Goal: Task Accomplishment & Management: Complete application form

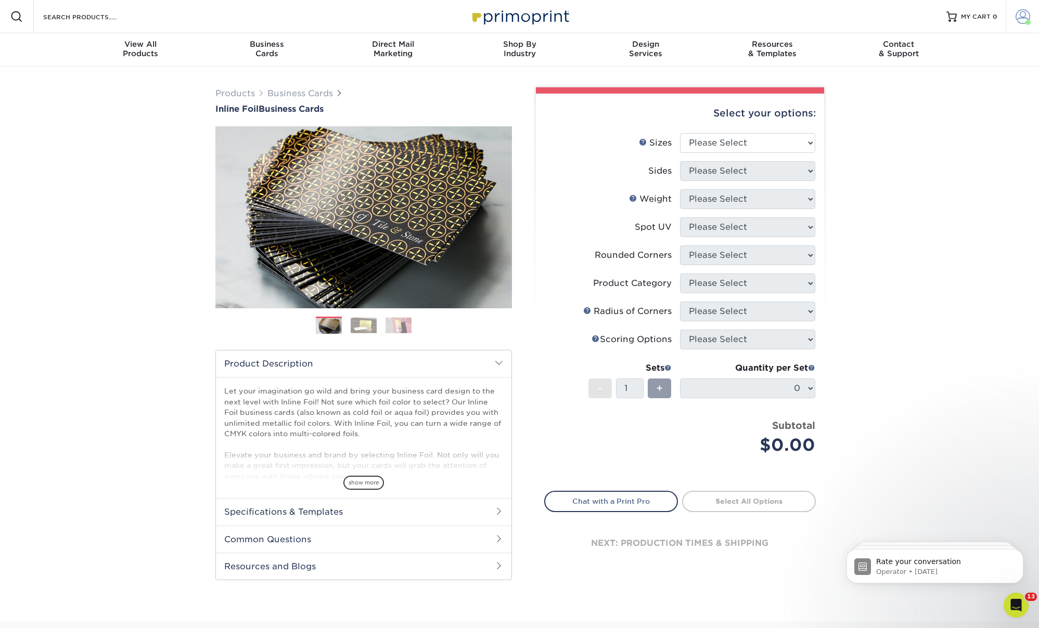
click at [1025, 19] on span at bounding box center [1023, 16] width 15 height 15
click at [953, 79] on link "Account Dashboard" at bounding box center [961, 86] width 131 height 14
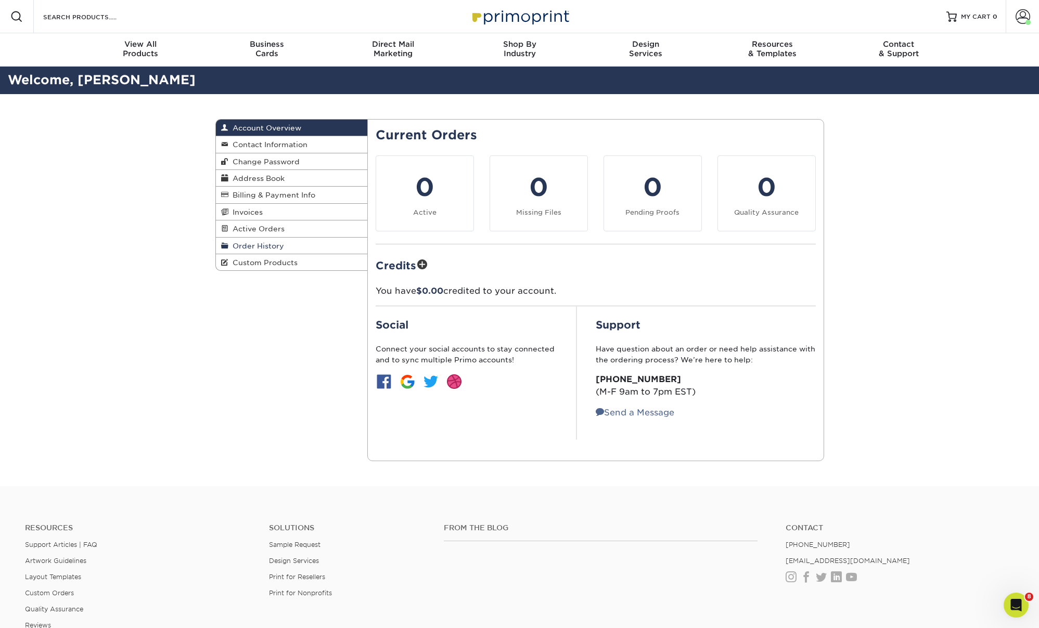
click at [279, 249] on span "Order History" at bounding box center [256, 246] width 56 height 8
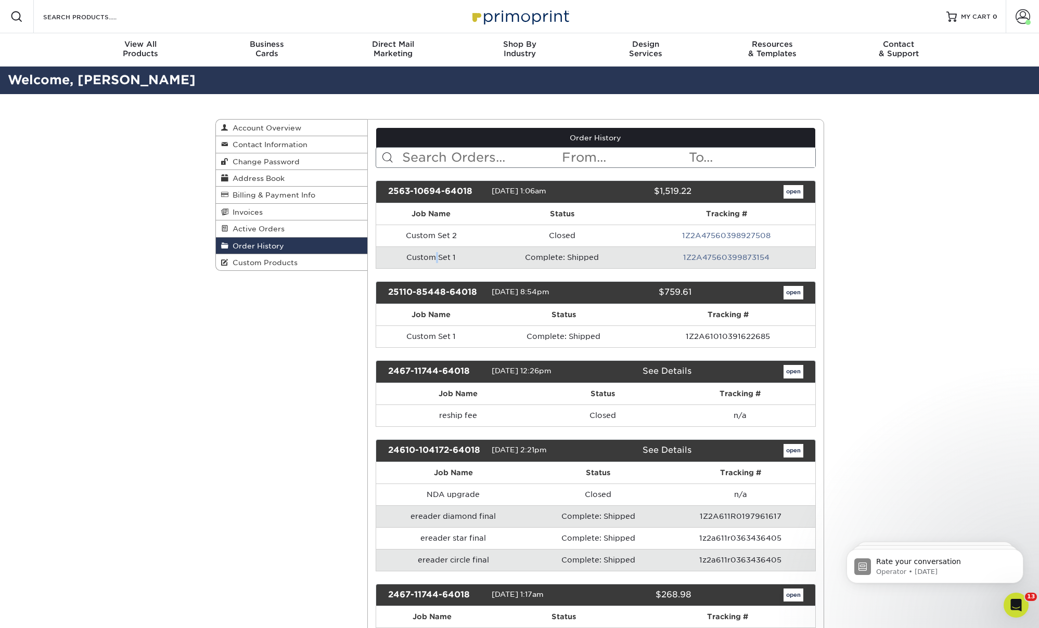
click at [438, 260] on td "Custom Set 1" at bounding box center [431, 258] width 110 height 22
click at [487, 253] on tr "Custom Set 1 Complete: Shipped 1Z2A47560399873154" at bounding box center [595, 258] width 439 height 22
click at [797, 192] on link "open" at bounding box center [793, 192] width 20 height 14
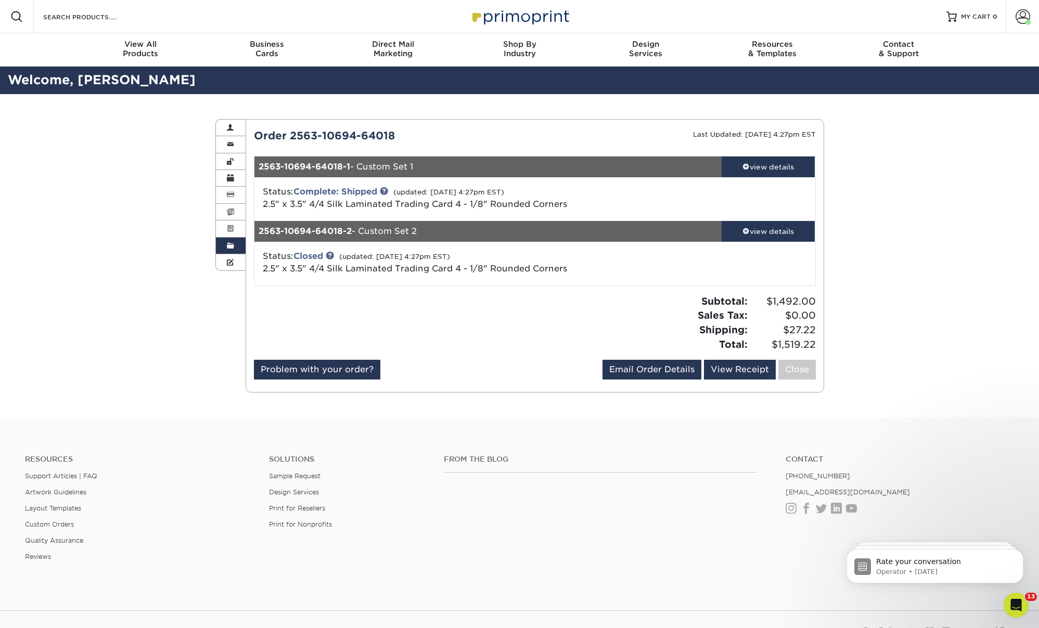
click at [883, 544] on body "Rate your conversation Operator • 8w ago S 🇺🇸 🇺🇸 Notice: Velvet with Raised Foi…" at bounding box center [935, 564] width 200 height 65
click at [1038, 525] on html "Resources Menu Search Products Account Welcome, Courtney Account Dashboard Acti…" at bounding box center [519, 361] width 1039 height 722
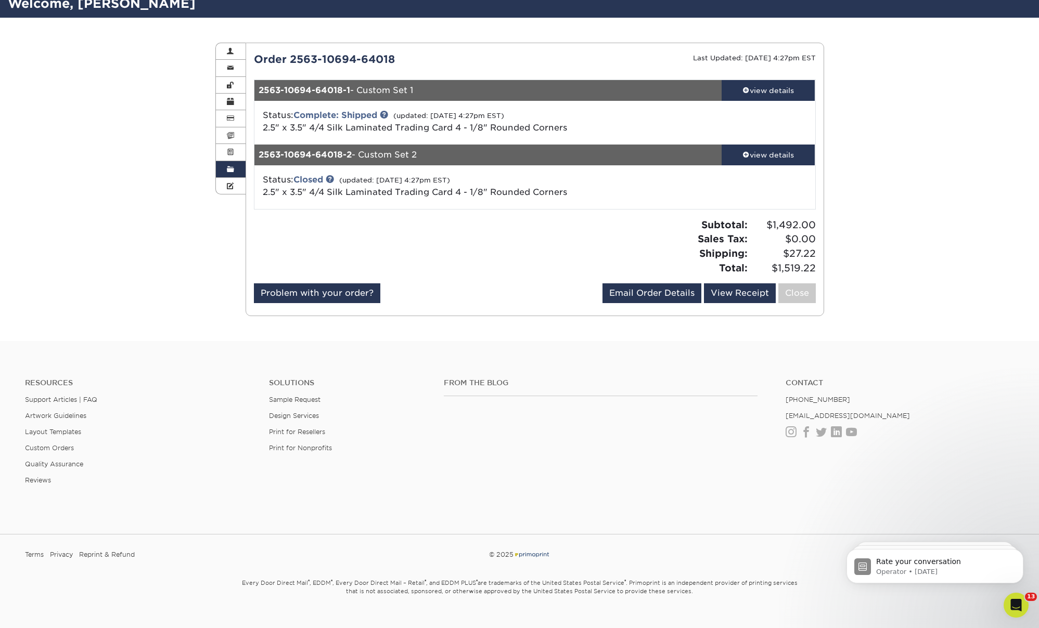
scroll to position [94, 0]
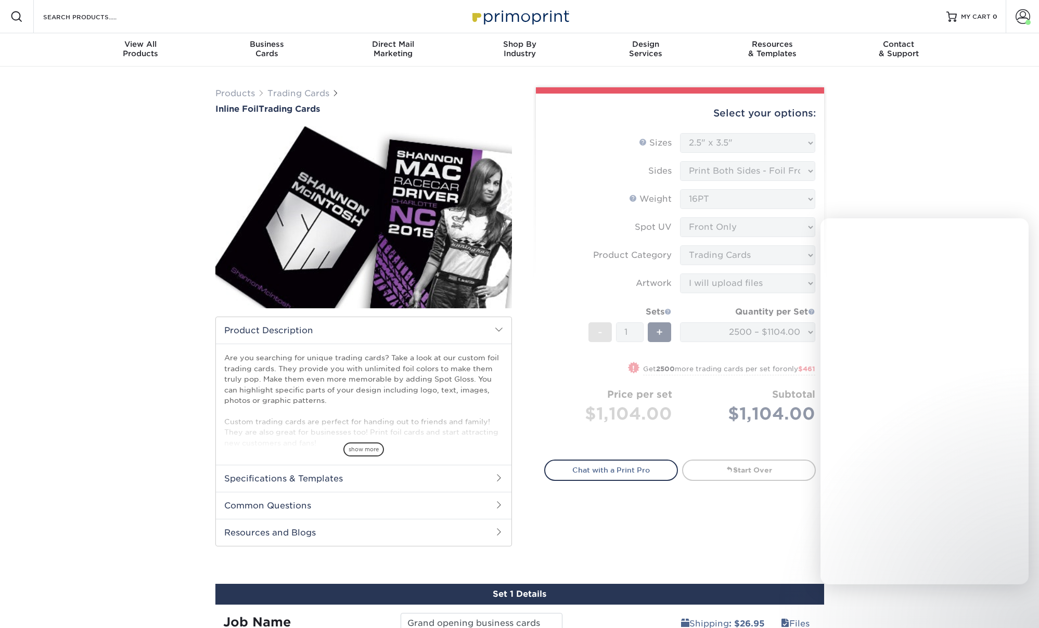
select select "2.50x3.50"
select select "c2f9bce9-36c2-409d-b101-c29d9d031e18"
select select "upload"
select select "2500 – $1104.00"
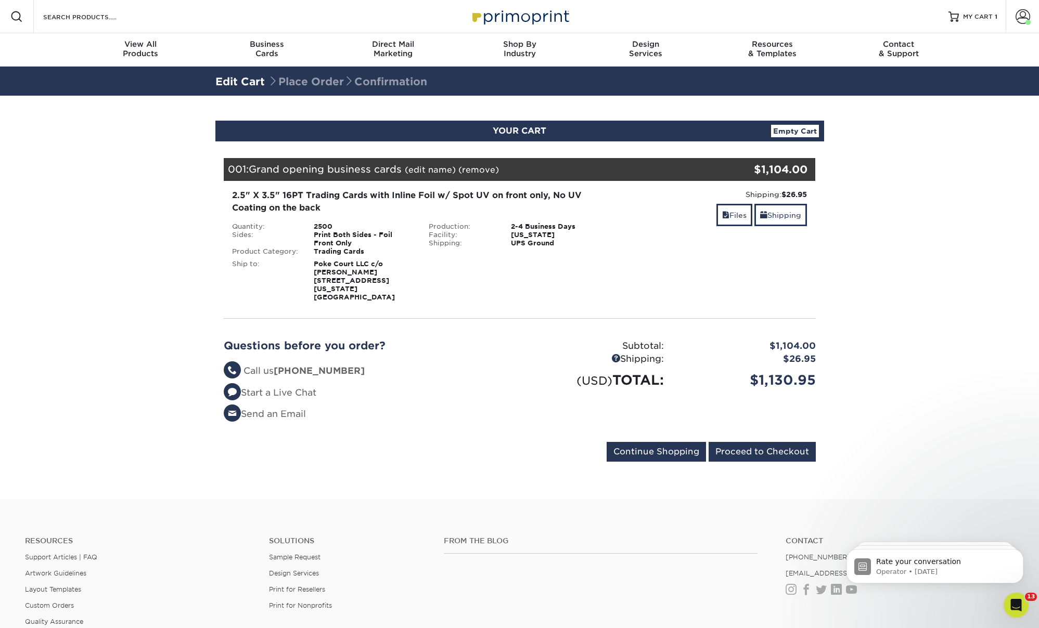
click at [429, 340] on h2 "Questions before you order?" at bounding box center [368, 346] width 288 height 12
click at [455, 165] on link "(edit name)" at bounding box center [430, 170] width 51 height 10
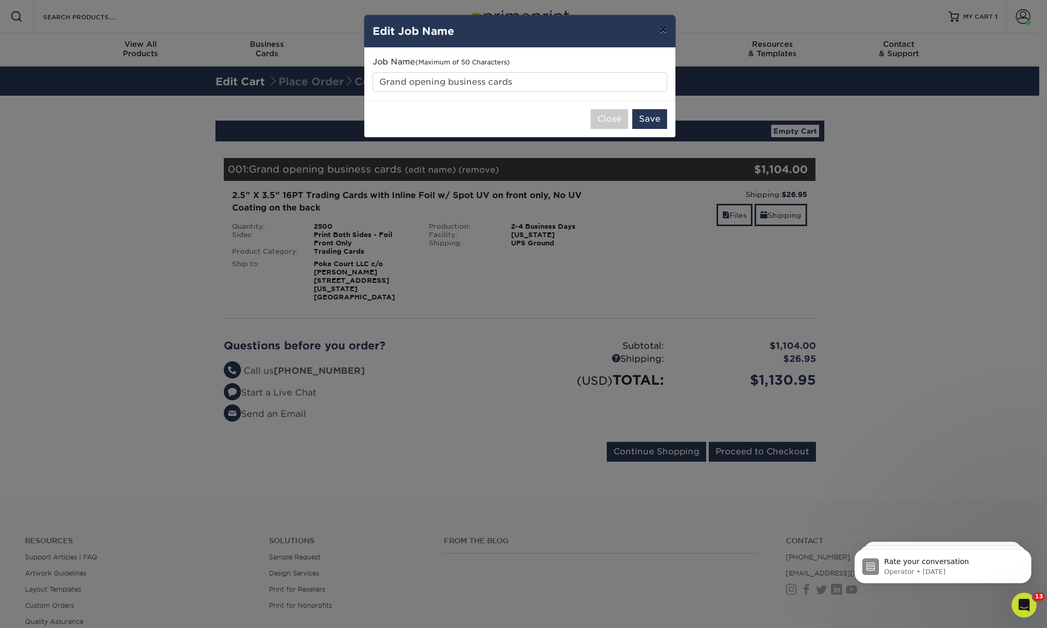
drag, startPoint x: 665, startPoint y: 29, endPoint x: 665, endPoint y: 38, distance: 9.4
click at [665, 29] on button "×" at bounding box center [663, 29] width 24 height 29
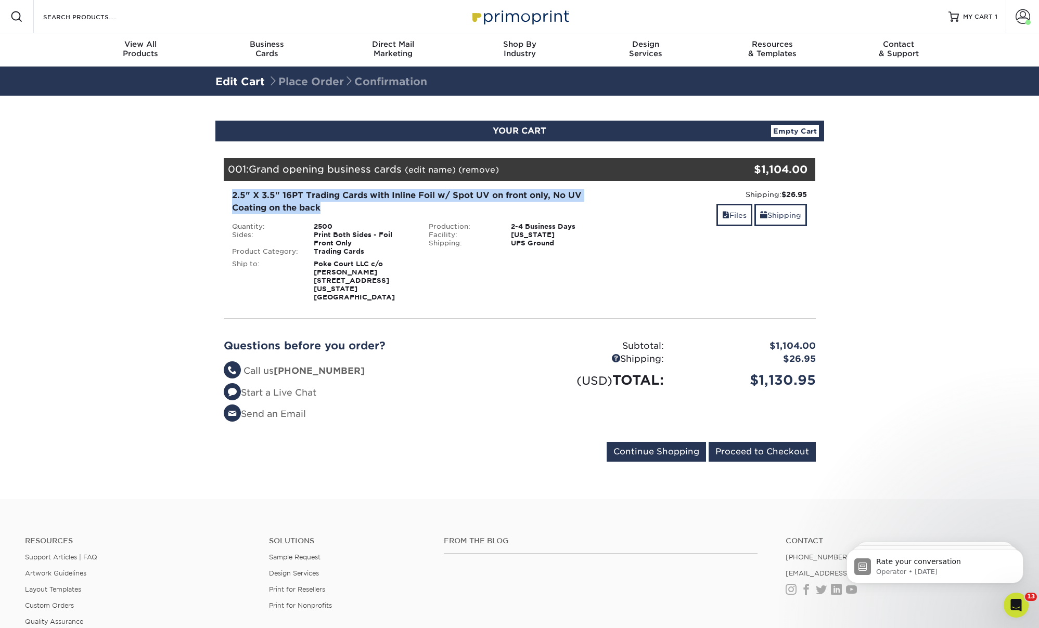
drag, startPoint x: 242, startPoint y: 190, endPoint x: 372, endPoint y: 209, distance: 132.0
click at [377, 209] on div "2.5" X 3.5" 16PT Trading Cards with Inline Foil w/ Spot UV on front only, No UV…" at bounding box center [421, 201] width 378 height 25
copy div "2.5" X 3.5" 16PT Trading Cards with Inline Foil w/ Spot UV on front only, No UV…"
click at [358, 207] on div "2.5" X 3.5" 16PT Trading Cards with Inline Foil w/ Spot UV on front only, No UV…" at bounding box center [421, 201] width 378 height 25
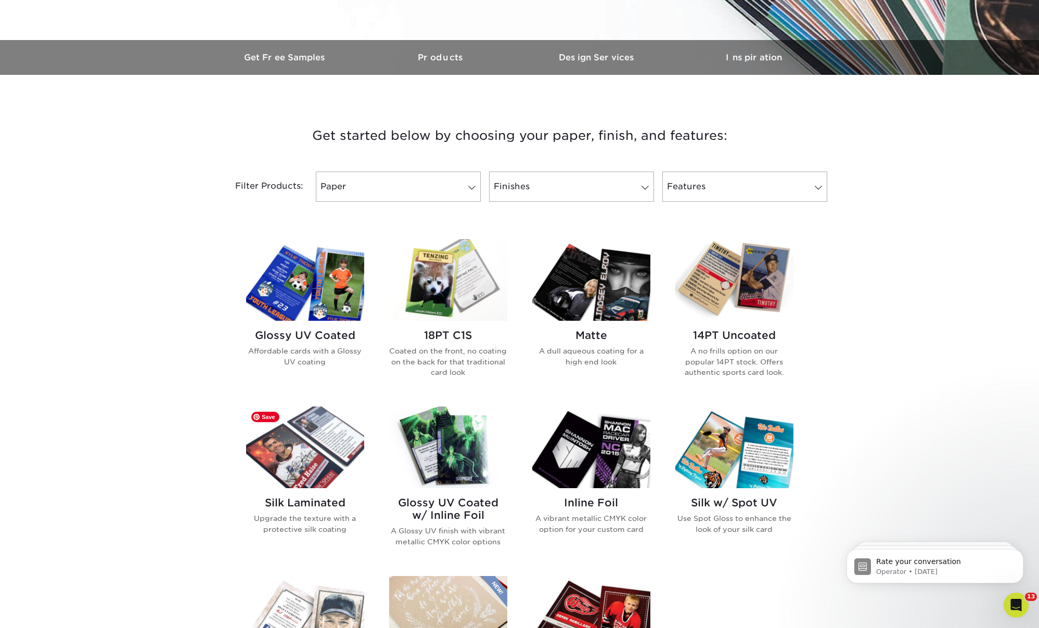
click at [319, 471] on img at bounding box center [305, 448] width 118 height 82
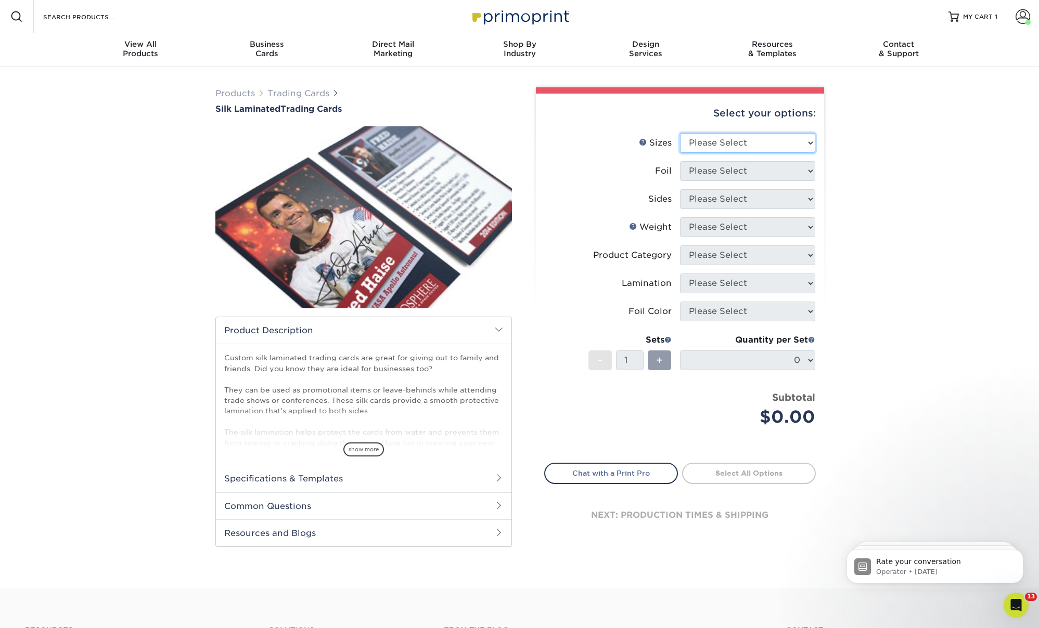
click at [760, 149] on select "Please Select 2.5" x 3.5"" at bounding box center [747, 143] width 135 height 20
select select "2.50x3.50"
click at [763, 174] on select "Please Select No Yes" at bounding box center [747, 171] width 135 height 20
select select "1"
click at [754, 199] on select "Please Select Print Both Sides - Foil Both Sides Print Both Sides - Foil Front …" at bounding box center [747, 199] width 135 height 20
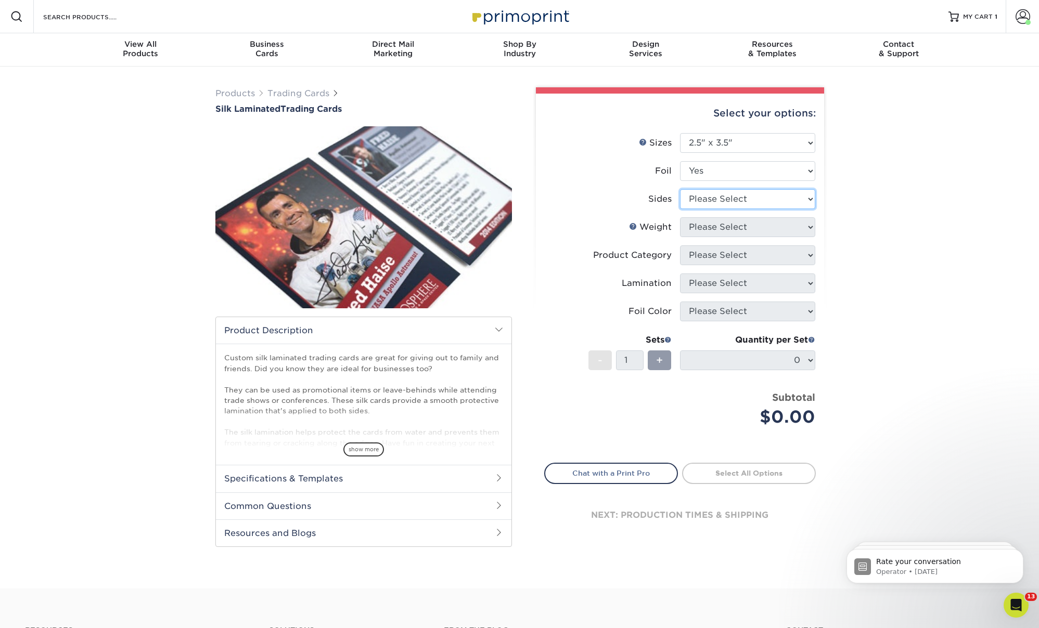
select select "e9e9dfb3-fba1-4d60-972c-fd9ca5904d33"
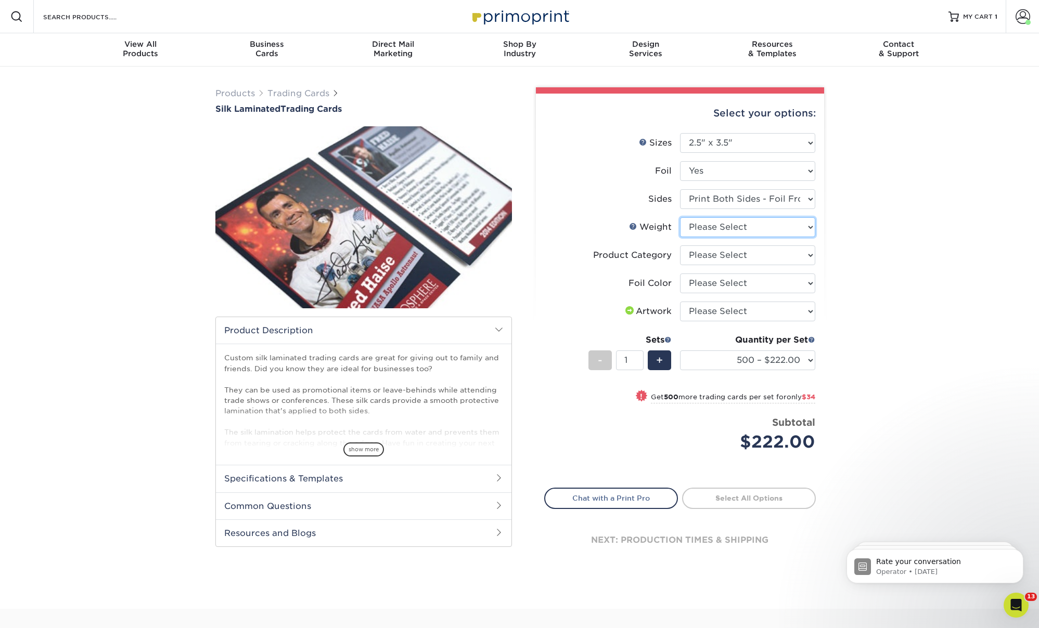
click at [775, 226] on select "Please Select 16PT" at bounding box center [747, 227] width 135 height 20
select select "16PT"
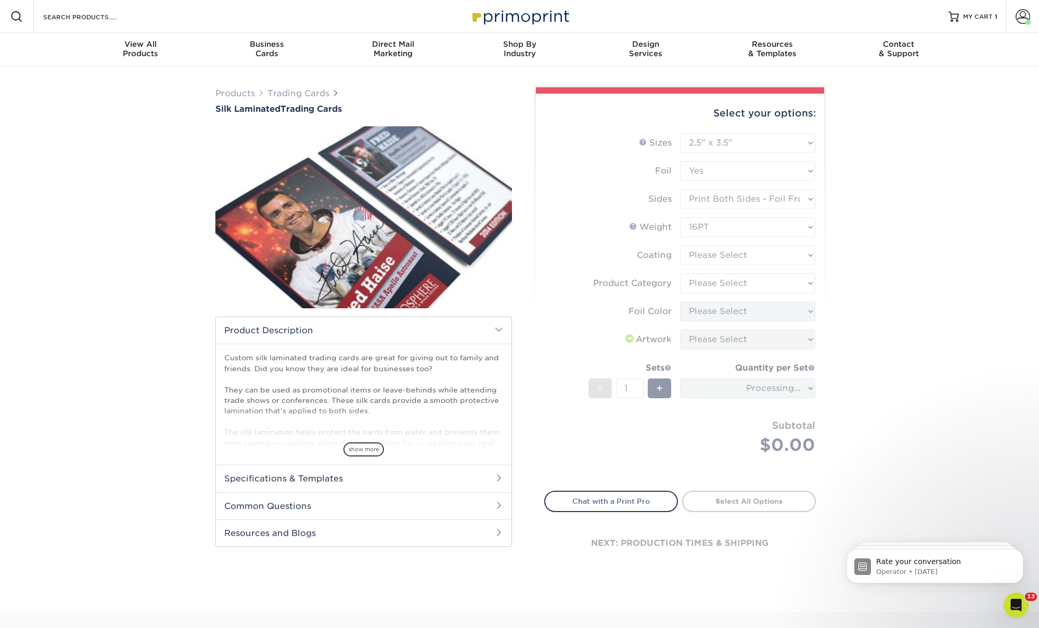
click at [767, 254] on form "Sizes Help Sizes Please Select 2.5" x 3.5" Foil Please Select No Yes -" at bounding box center [680, 306] width 272 height 346
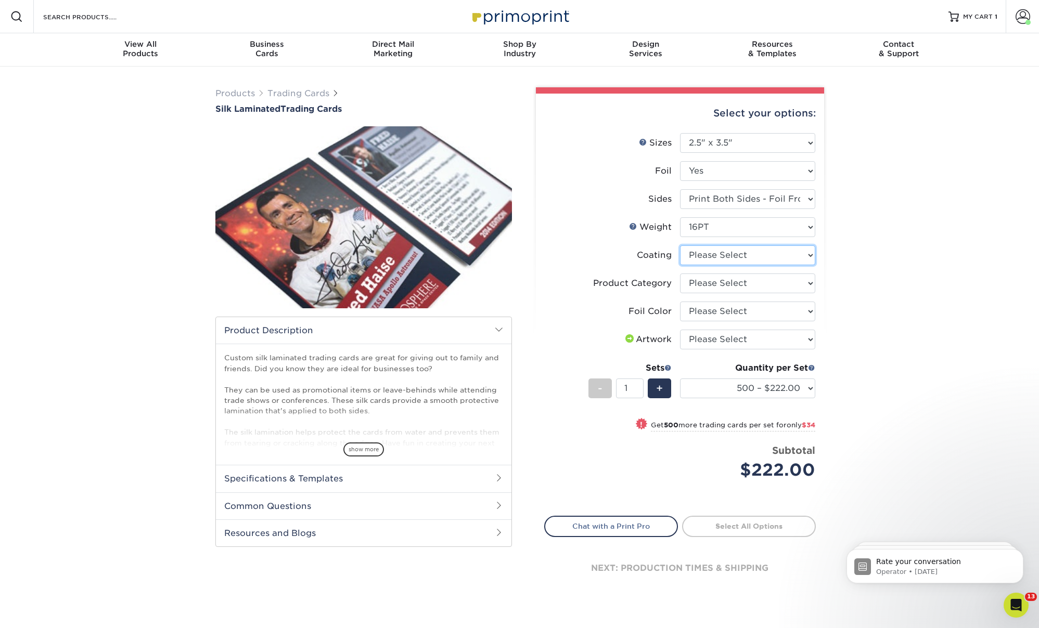
click at [769, 256] on select at bounding box center [747, 256] width 135 height 20
select select "3e7618de-abca-4bda-9f97-8b9129e913d8"
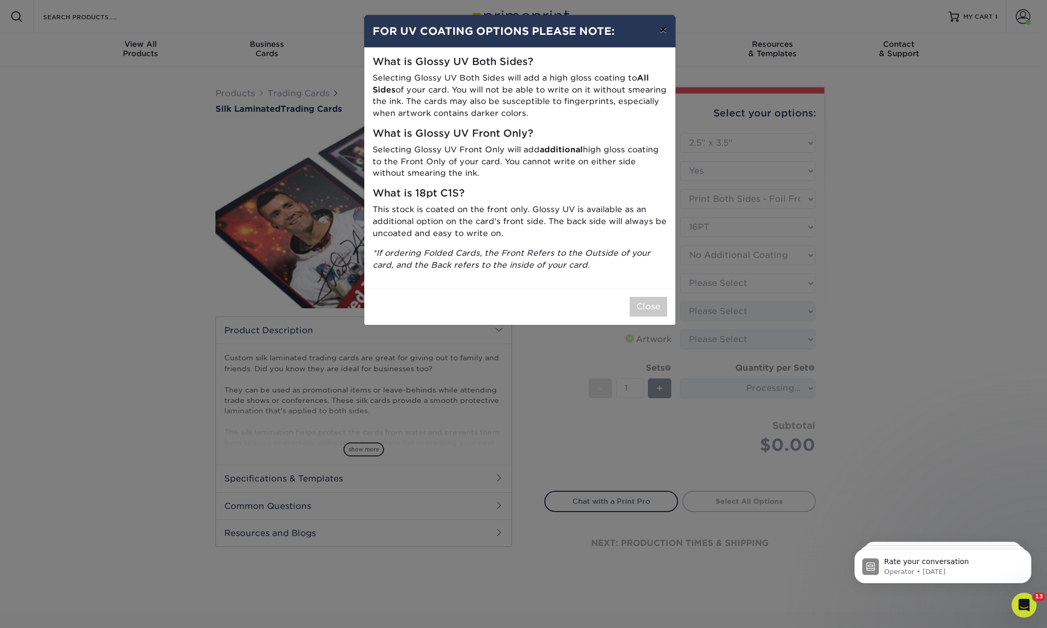
drag, startPoint x: 663, startPoint y: 27, endPoint x: 667, endPoint y: 33, distance: 7.8
click at [663, 27] on button "×" at bounding box center [663, 29] width 24 height 29
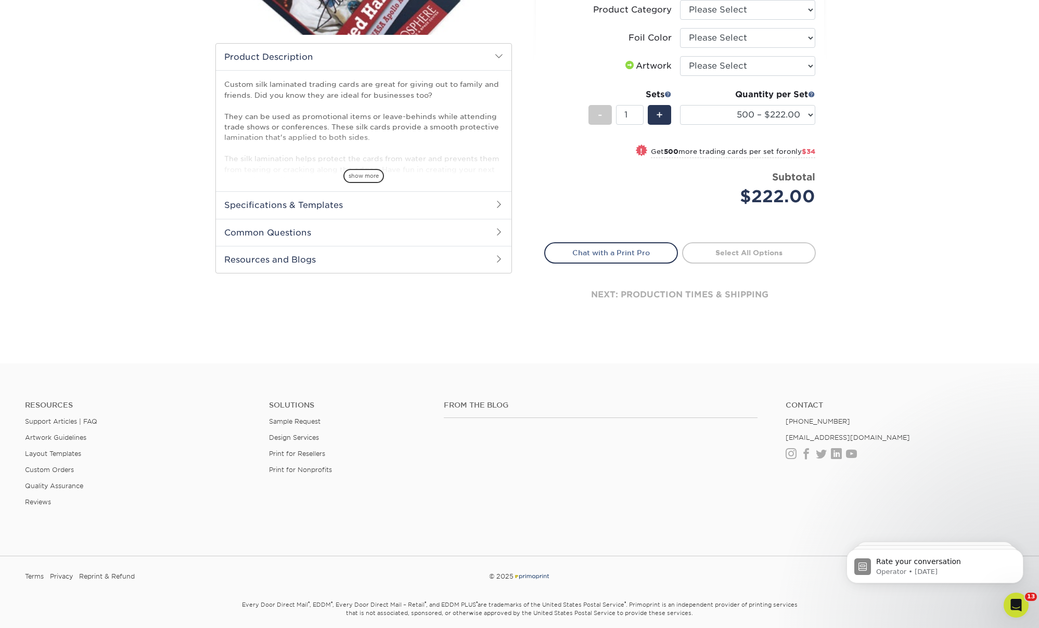
scroll to position [313, 0]
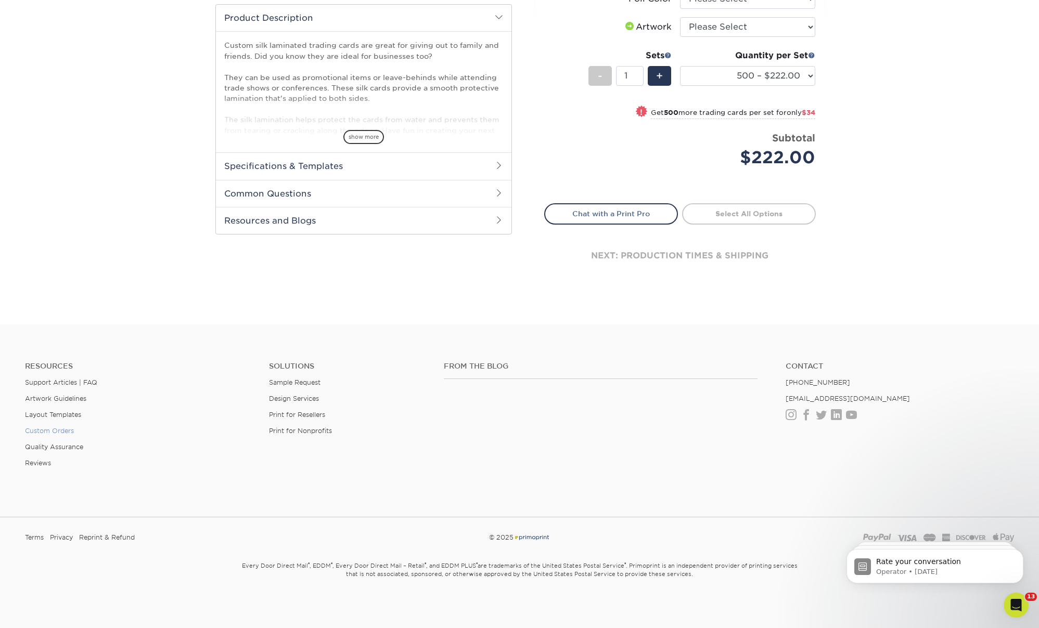
click at [36, 429] on link "Custom Orders" at bounding box center [49, 431] width 49 height 8
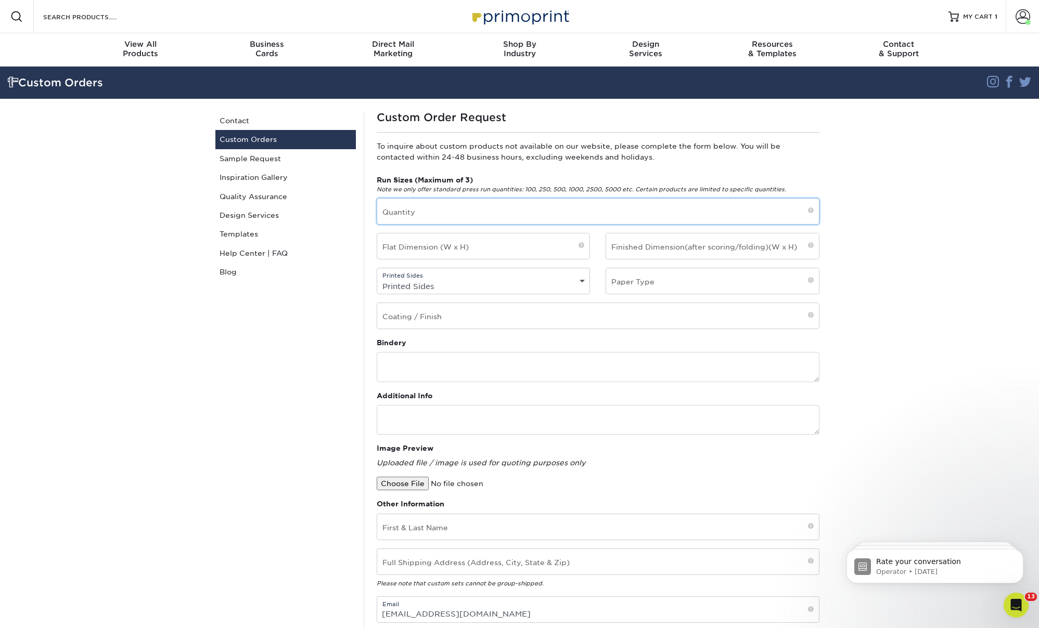
click at [522, 213] on input "text" at bounding box center [598, 211] width 442 height 25
drag, startPoint x: 962, startPoint y: 214, endPoint x: 981, endPoint y: 226, distance: 22.2
click at [962, 214] on section "Custom Orders Instagram Facebook Twitter Custom Orders Contact Custom Orders Sa…" at bounding box center [519, 417] width 1039 height 701
click at [487, 210] on input "text" at bounding box center [598, 211] width 442 height 25
type input "2500"
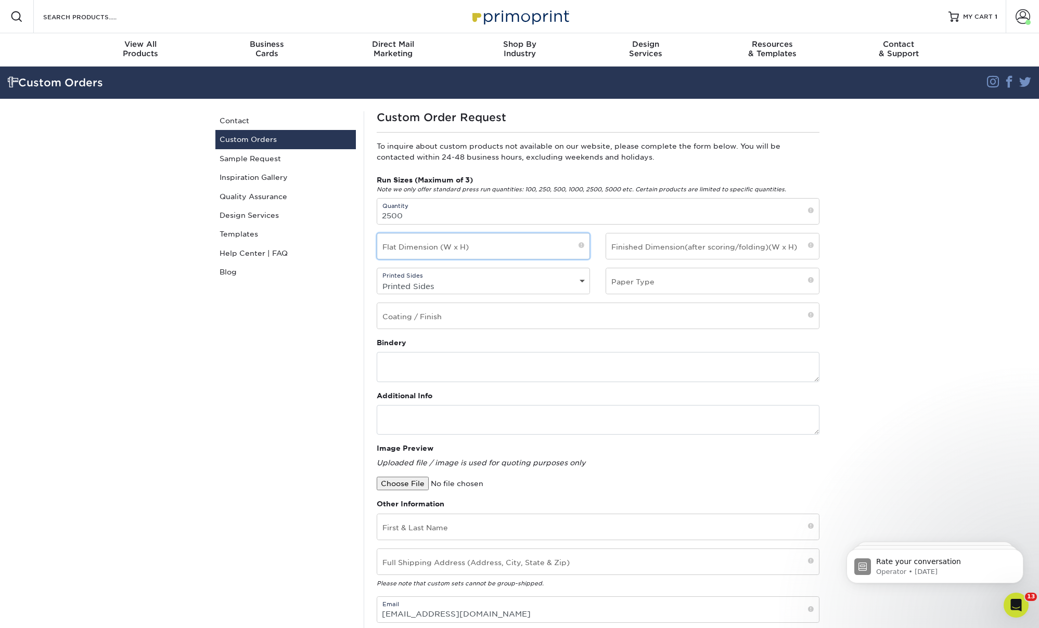
drag, startPoint x: 473, startPoint y: 245, endPoint x: 481, endPoint y: 245, distance: 7.3
click at [473, 246] on input "text" at bounding box center [483, 246] width 213 height 25
type input "2.5 x 3.5""
click at [884, 248] on section "Custom Orders Instagram Facebook Twitter Custom Orders Contact Custom Orders Sa…" at bounding box center [519, 417] width 1039 height 701
click at [811, 247] on span at bounding box center [811, 246] width 6 height 9
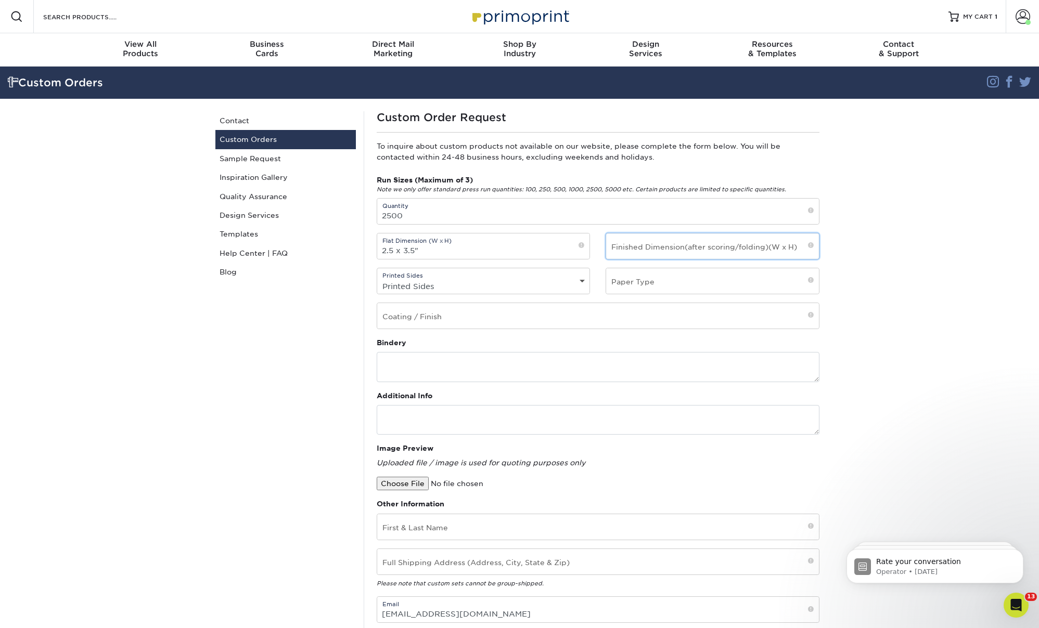
click at [773, 249] on input "text" at bounding box center [712, 246] width 213 height 25
type input "2.5 x 3.5""
click at [516, 281] on select "Printed Sides 4/0 - Single Sided 4/4 - Double Sided" at bounding box center [483, 286] width 213 height 15
click at [650, 280] on input "text" at bounding box center [712, 280] width 213 height 25
drag, startPoint x: 906, startPoint y: 280, endPoint x: 849, endPoint y: 279, distance: 56.7
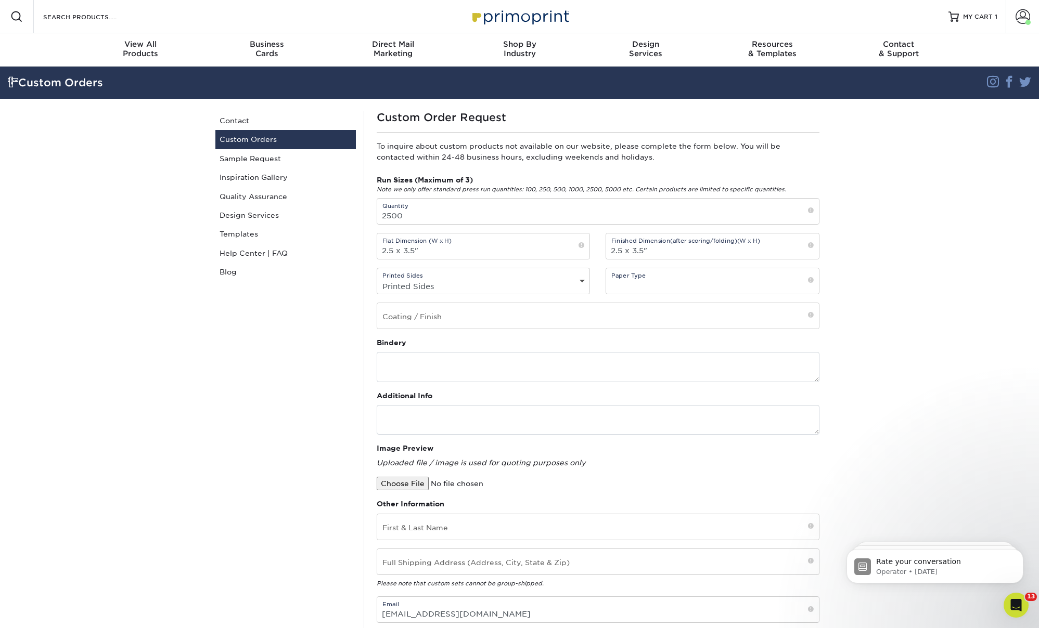
click at [903, 280] on section "Custom Orders Instagram Facebook Twitter Custom Orders Contact Custom Orders Sa…" at bounding box center [519, 417] width 1039 height 701
click at [554, 312] on input "text" at bounding box center [598, 315] width 442 height 25
drag, startPoint x: 882, startPoint y: 313, endPoint x: 854, endPoint y: 312, distance: 28.1
click at [881, 313] on section "Custom Orders Instagram Facebook Twitter Custom Orders Contact Custom Orders Sa…" at bounding box center [519, 417] width 1039 height 701
click at [455, 483] on input "file" at bounding box center [465, 484] width 177 height 14
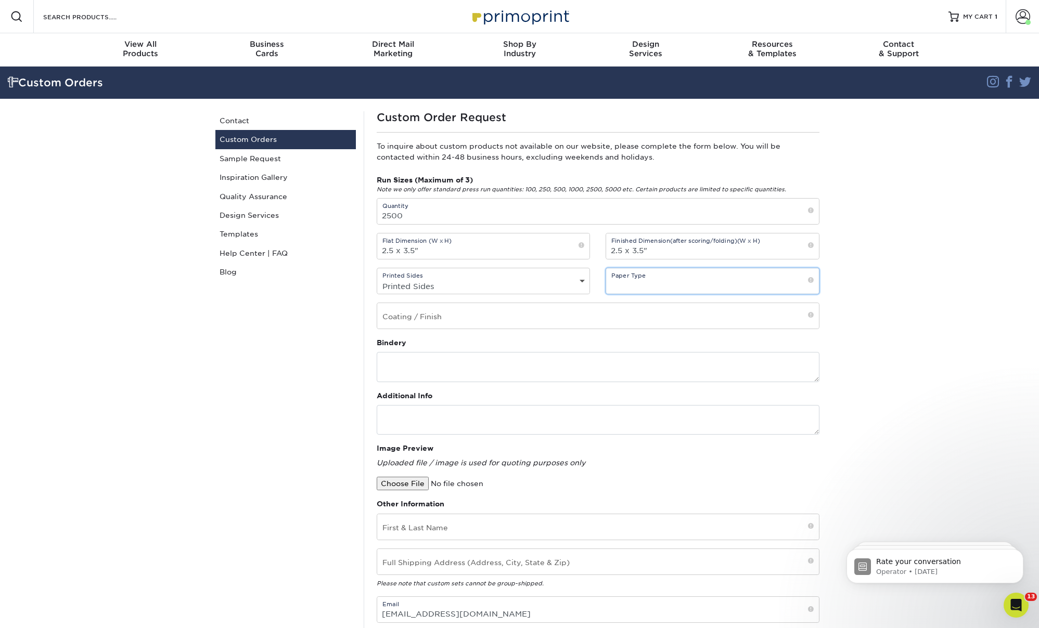
drag, startPoint x: 677, startPoint y: 288, endPoint x: 672, endPoint y: 291, distance: 5.6
click at [677, 288] on input "text" at bounding box center [712, 280] width 213 height 25
drag, startPoint x: 610, startPoint y: 315, endPoint x: 599, endPoint y: 338, distance: 25.1
click at [610, 315] on input "text" at bounding box center [598, 315] width 442 height 25
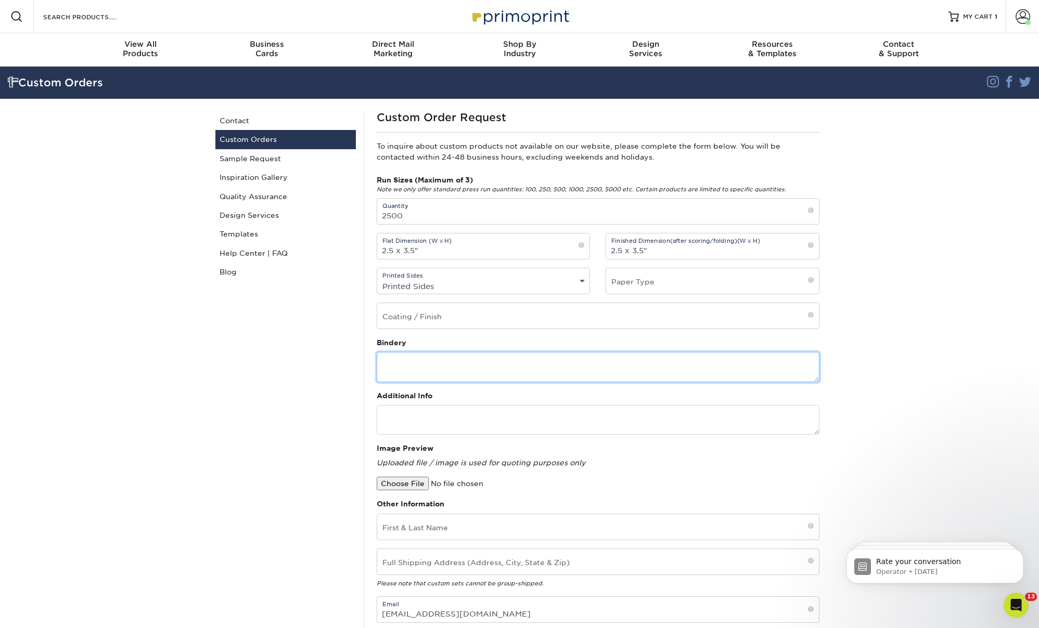
click at [581, 365] on textarea at bounding box center [598, 367] width 443 height 30
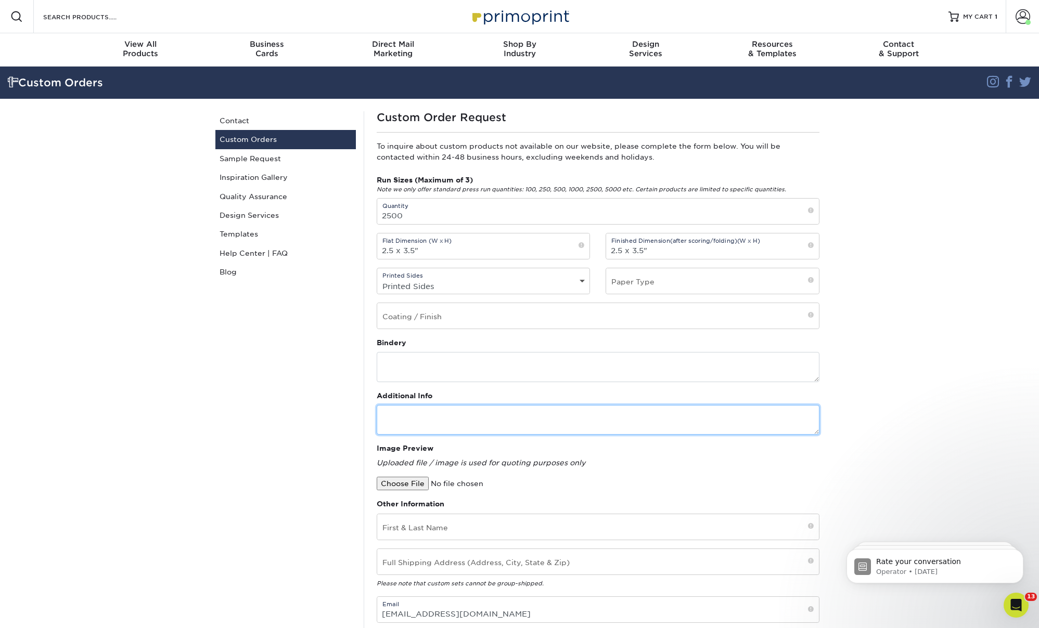
click at [580, 419] on textarea at bounding box center [598, 420] width 443 height 30
paste textarea "2.5" X 3.5" 16PT Trading Cards with Inline Foil w/ Spot UV on front only, No UV…"
click at [384, 417] on textarea "2.5" X 3.5" 16PT Trading Cards with Inline Foil w/ Spot UV on front only, No UV…" at bounding box center [598, 420] width 443 height 30
type textarea "This is the product I want to print, but with 1/8" rounded corners: 2.5" X 3.5"…"
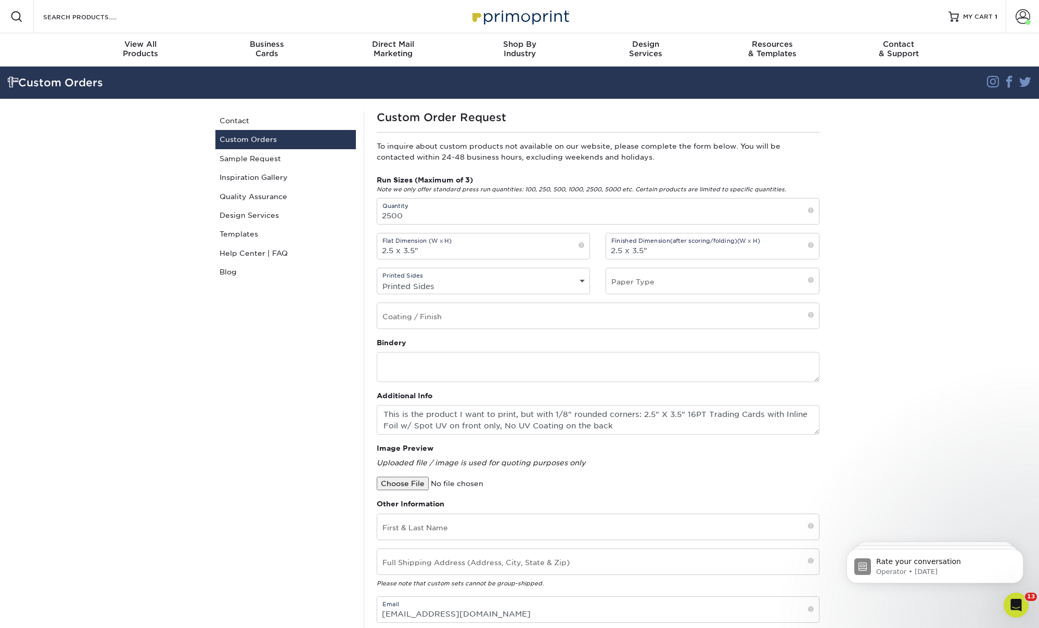
click at [238, 440] on div "Custom Orders Contact Custom Orders Sample Request Inspiration Gallery Quality …" at bounding box center [286, 433] width 156 height 644
click at [627, 432] on textarea "This is the product I want to print, but with 1/8" rounded corners: 2.5" X 3.5"…" at bounding box center [598, 420] width 443 height 30
drag, startPoint x: 641, startPoint y: 464, endPoint x: 661, endPoint y: 459, distance: 19.8
click at [641, 465] on p "Uploaded file / image is used for quoting purposes only" at bounding box center [598, 463] width 443 height 10
click at [942, 388] on section "Custom Orders Instagram Facebook Twitter Custom Orders Contact Custom Orders Sa…" at bounding box center [519, 417] width 1039 height 701
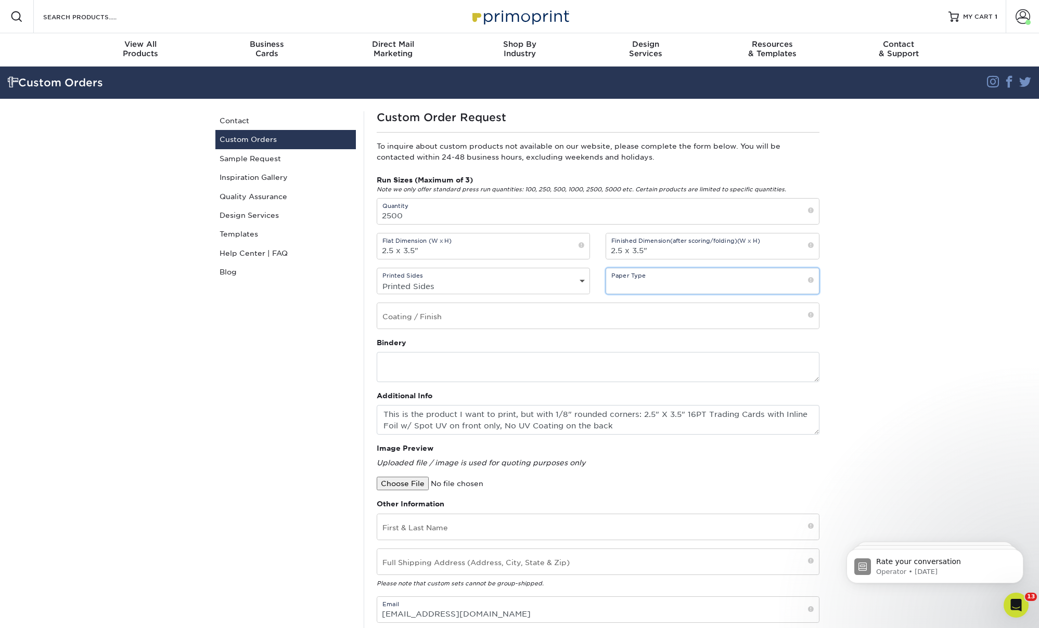
click at [663, 283] on input "text" at bounding box center [712, 280] width 213 height 25
paste input "16PT C2S (Coated 2 Sides) Card Stock."
type input "16PT C2S (Coated 2 Sides) Card Stock"
click at [899, 281] on section "Custom Orders Instagram Facebook Twitter Custom Orders Contact Custom Orders Sa…" at bounding box center [519, 417] width 1039 height 701
click at [477, 311] on input "text" at bounding box center [598, 315] width 442 height 25
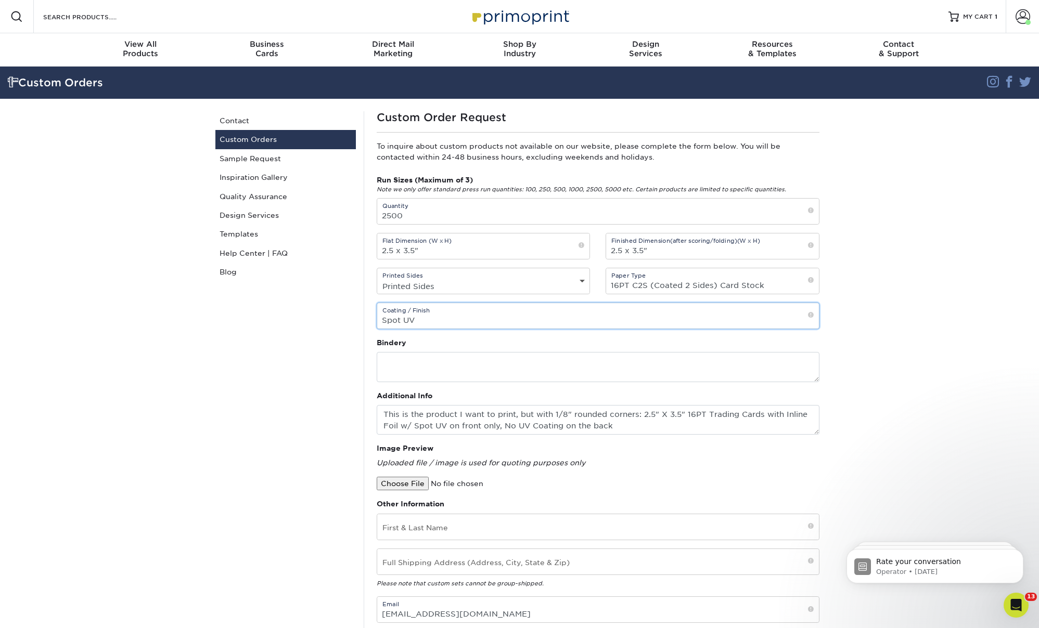
type input "Spot UV"
click at [468, 285] on select "Printed Sides 4/0 - Single Sided 4/4 - Double Sided" at bounding box center [483, 286] width 213 height 15
select select "4/4 - Double Sided"
click at [485, 282] on select "Printed Sides 4/0 - Single Sided 4/4 - Double Sided" at bounding box center [483, 286] width 213 height 15
select select
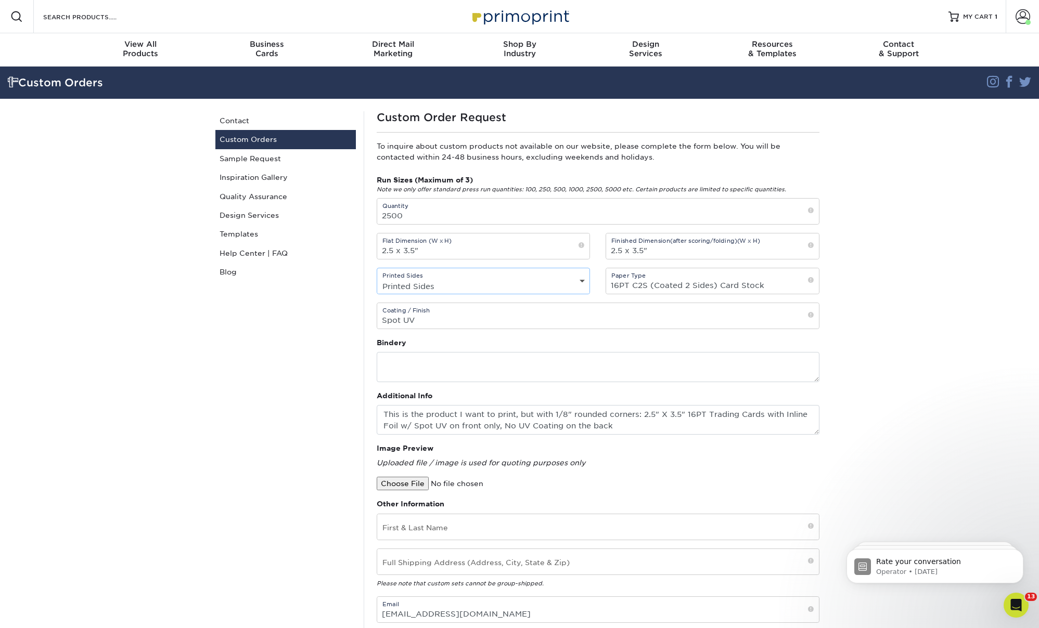
click at [932, 295] on section "Custom Orders Instagram Facebook Twitter Custom Orders Contact Custom Orders Sa…" at bounding box center [519, 417] width 1039 height 701
click at [533, 284] on select "Printed Sides 4/0 - Single Sided 4/4 - Double Sided" at bounding box center [483, 286] width 213 height 15
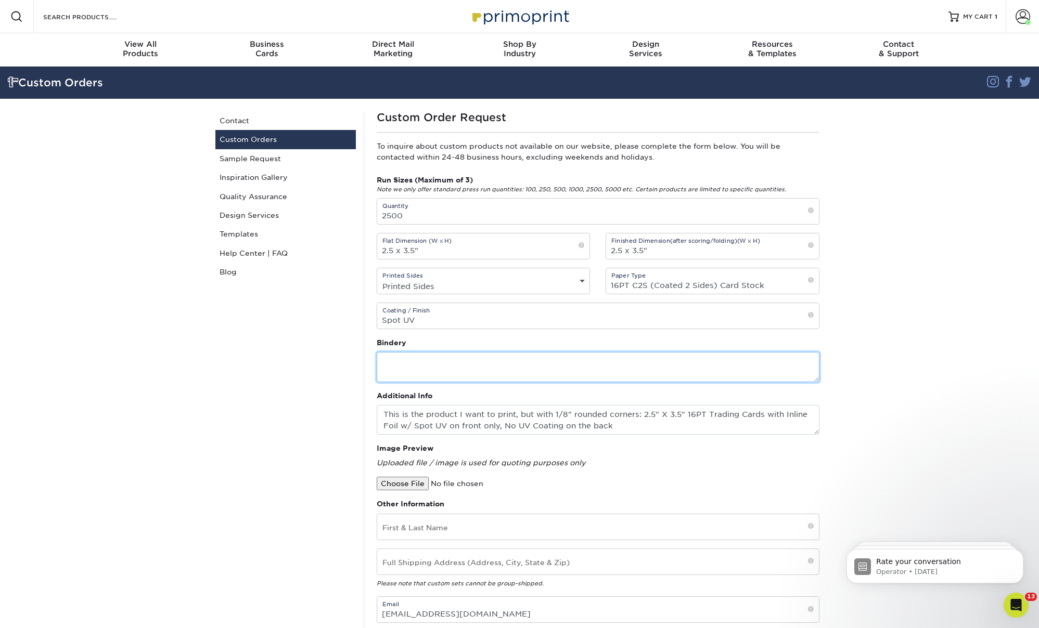
drag, startPoint x: 537, startPoint y: 359, endPoint x: 543, endPoint y: 363, distance: 6.8
click at [537, 359] on textarea at bounding box center [598, 367] width 443 height 30
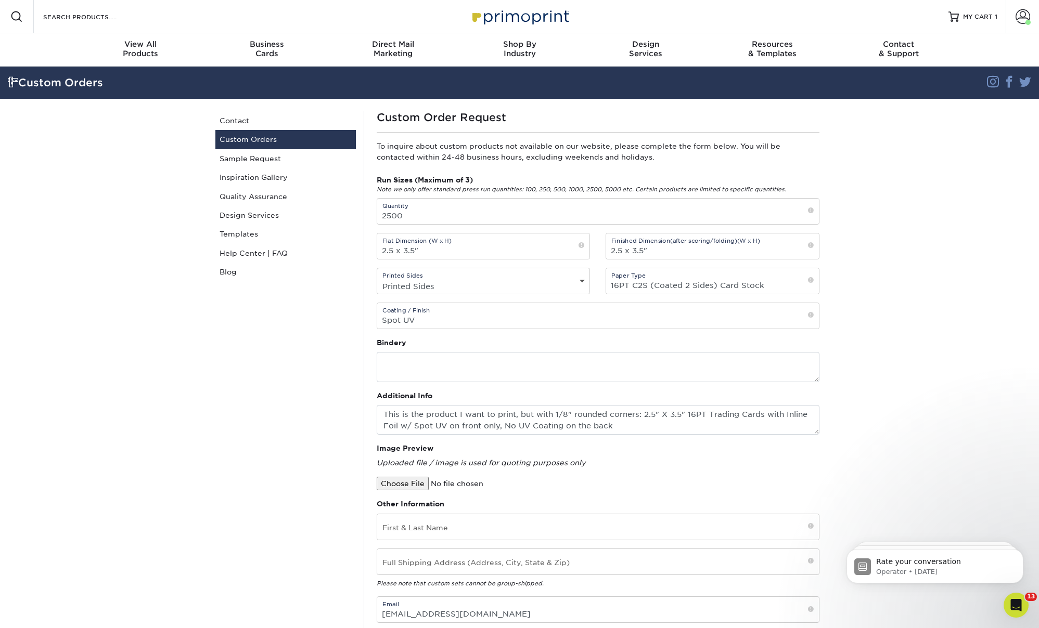
drag, startPoint x: 913, startPoint y: 349, endPoint x: 868, endPoint y: 335, distance: 47.2
click at [910, 351] on section "Custom Orders Instagram Facebook Twitter Custom Orders Contact Custom Orders Sa…" at bounding box center [519, 417] width 1039 height 701
click at [644, 413] on textarea "This is the product I want to print, but with 1/8" rounded corners: 2.5" X 3.5"…" at bounding box center [598, 420] width 443 height 30
click at [623, 427] on textarea "This is the product I want to print, but with 1/8" rounded corners: 2.5" X 3.5"…" at bounding box center [598, 420] width 443 height 30
type textarea "This is the product I want to print, but with 1/8" rounded corners: 2.5" X 3.5"…"
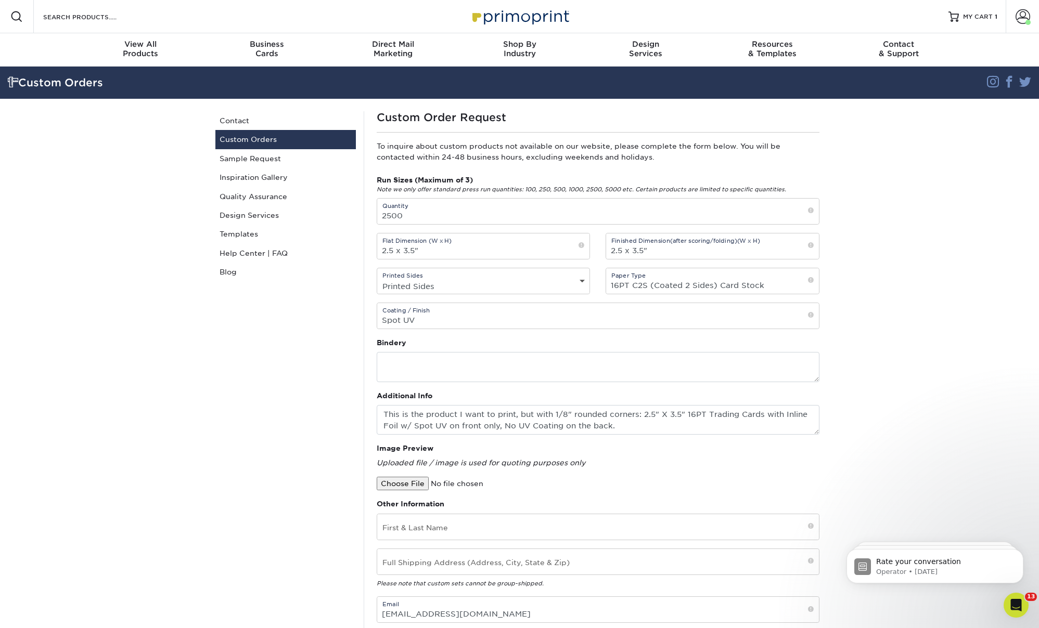
click at [414, 484] on input "file" at bounding box center [465, 484] width 177 height 14
type input "C:\fakepath\PC_foil_spot-uv_tradingcard-3.5x2.5_all-layers.ai"
drag, startPoint x: 647, startPoint y: 423, endPoint x: 703, endPoint y: 423, distance: 56.2
click at [647, 423] on textarea "This is the product I want to print, but with 1/8" rounded corners: 2.5" X 3.5"…" at bounding box center [598, 420] width 443 height 30
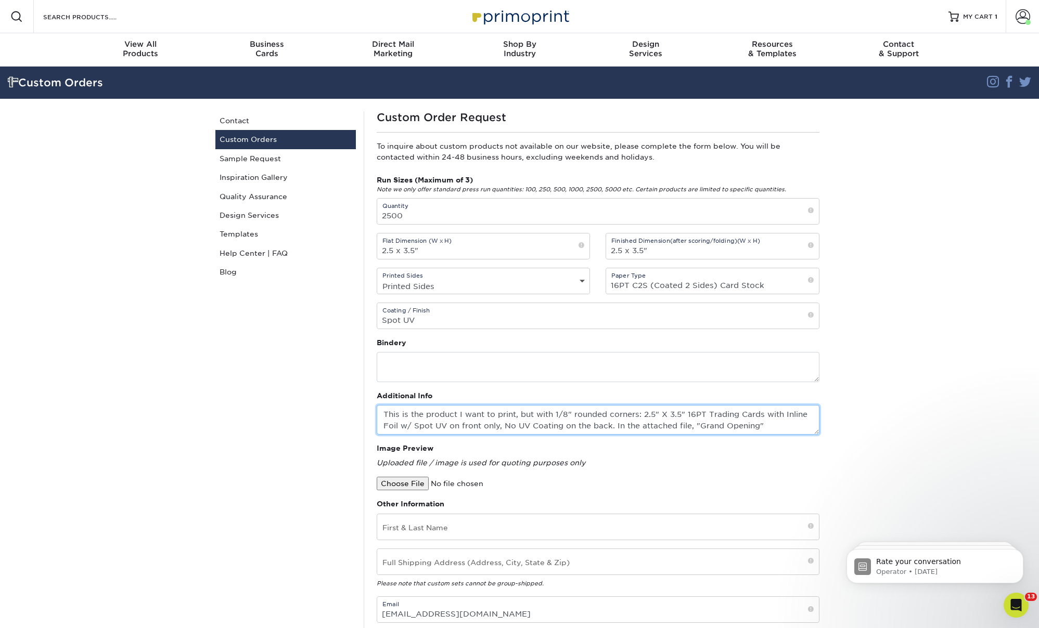
drag, startPoint x: 694, startPoint y: 425, endPoint x: 710, endPoint y: 433, distance: 18.4
click at [694, 425] on textarea "This is the product I want to print, but with 1/8" rounded corners: 2.5" X 3.5"…" at bounding box center [598, 420] width 443 height 30
drag, startPoint x: 739, startPoint y: 418, endPoint x: 442, endPoint y: 427, distance: 297.2
click at [441, 426] on textarea "This is the product I want to print, but with 1/8" rounded corners: 2.5" X 3.5"…" at bounding box center [598, 420] width 443 height 30
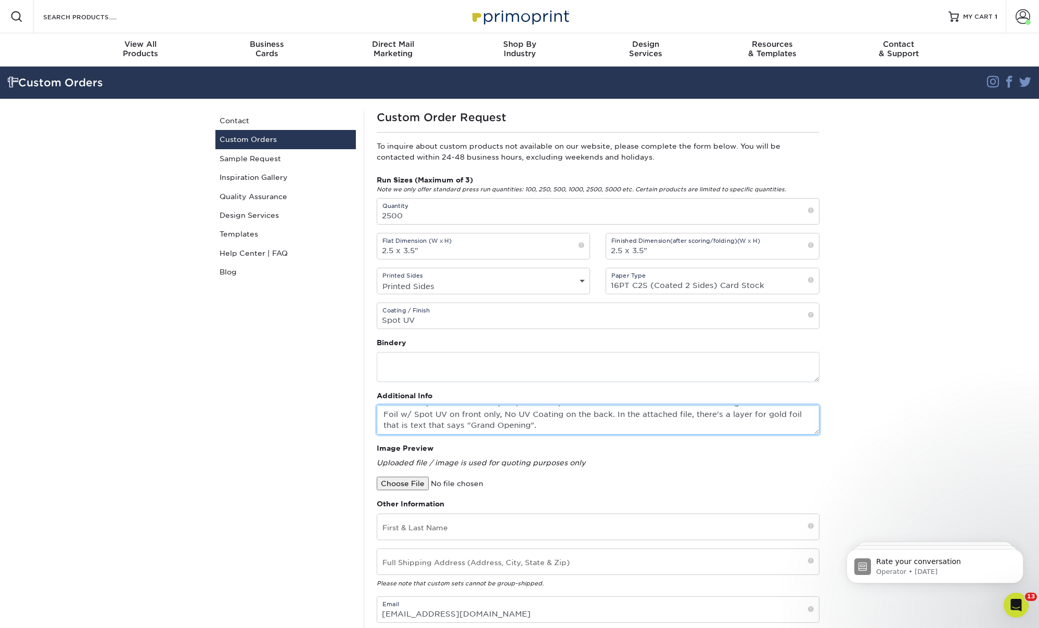
click at [438, 426] on textarea "This is the product I want to print, but with 1/8" rounded corners: 2.5" X 3.5"…" at bounding box center [598, 420] width 443 height 30
drag, startPoint x: 439, startPoint y: 425, endPoint x: 450, endPoint y: 418, distance: 13.3
click at [439, 425] on textarea "This is the product I want to print, but with 1/8" rounded corners: 2.5" X 3.5"…" at bounding box center [598, 420] width 443 height 30
drag, startPoint x: 506, startPoint y: 426, endPoint x: 541, endPoint y: 427, distance: 34.9
click at [542, 431] on textarea "This is the product I want to print, but with 1/8" rounded corners: 2.5" X 3.5"…" at bounding box center [598, 420] width 443 height 30
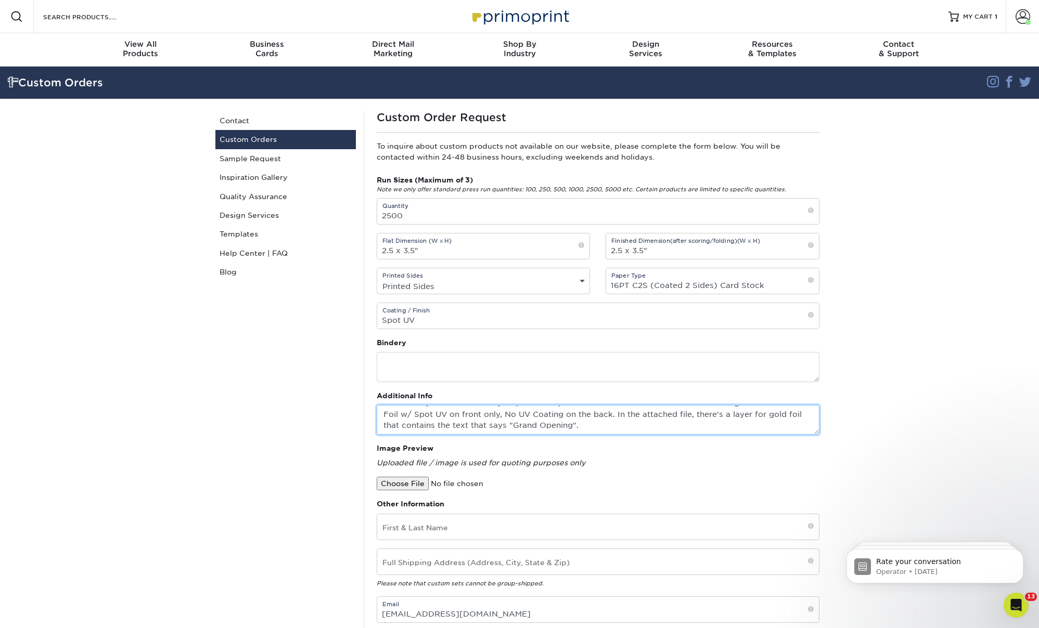
drag, startPoint x: 542, startPoint y: 427, endPoint x: 556, endPoint y: 429, distance: 14.2
click at [542, 427] on textarea "This is the product I want to print, but with 1/8" rounded corners: 2.5" X 3.5"…" at bounding box center [598, 420] width 443 height 30
drag, startPoint x: 610, startPoint y: 429, endPoint x: 646, endPoint y: 401, distance: 45.6
click at [610, 429] on textarea "This is the product I want to print, but with 1/8" rounded corners: 2.5" X 3.5"…" at bounding box center [598, 420] width 443 height 30
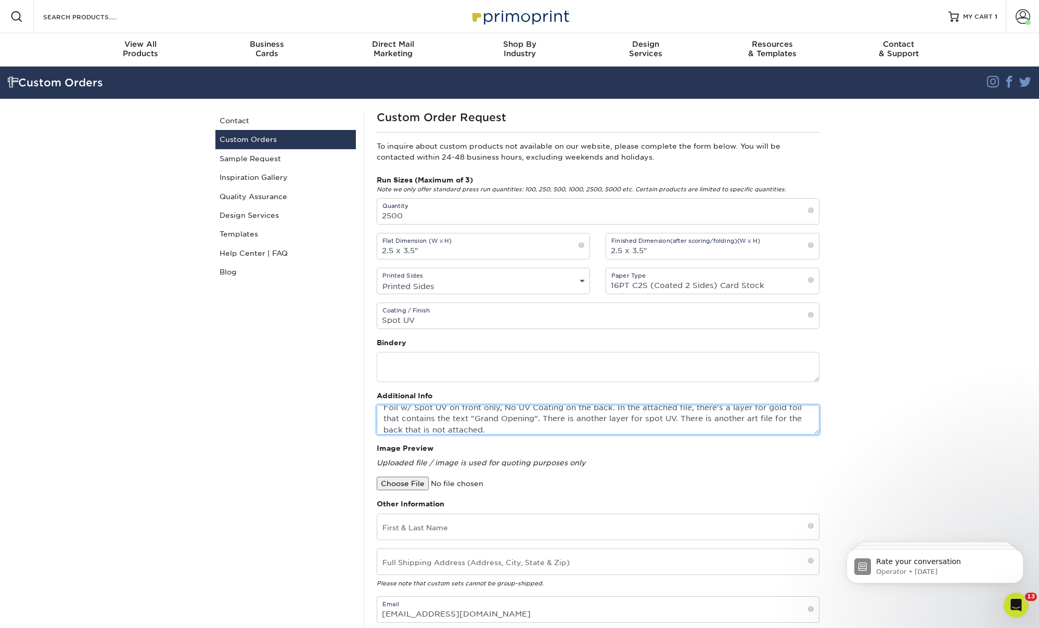
drag, startPoint x: 710, startPoint y: 419, endPoint x: 731, endPoint y: 427, distance: 22.9
click at [710, 419] on textarea "This is the product I want to print, but with 1/8" rounded corners: 2.5" X 3.5"…" at bounding box center [598, 420] width 443 height 30
drag, startPoint x: 664, startPoint y: 418, endPoint x: 679, endPoint y: 422, distance: 16.3
click at [664, 418] on textarea "This is the product I want to print, but with 1/8" rounded corners: 2.5" X 3.5"…" at bounding box center [598, 420] width 443 height 30
click at [612, 429] on textarea "This is the product I want to print, but with 1/8" rounded corners: 2.5" X 3.5"…" at bounding box center [598, 420] width 443 height 30
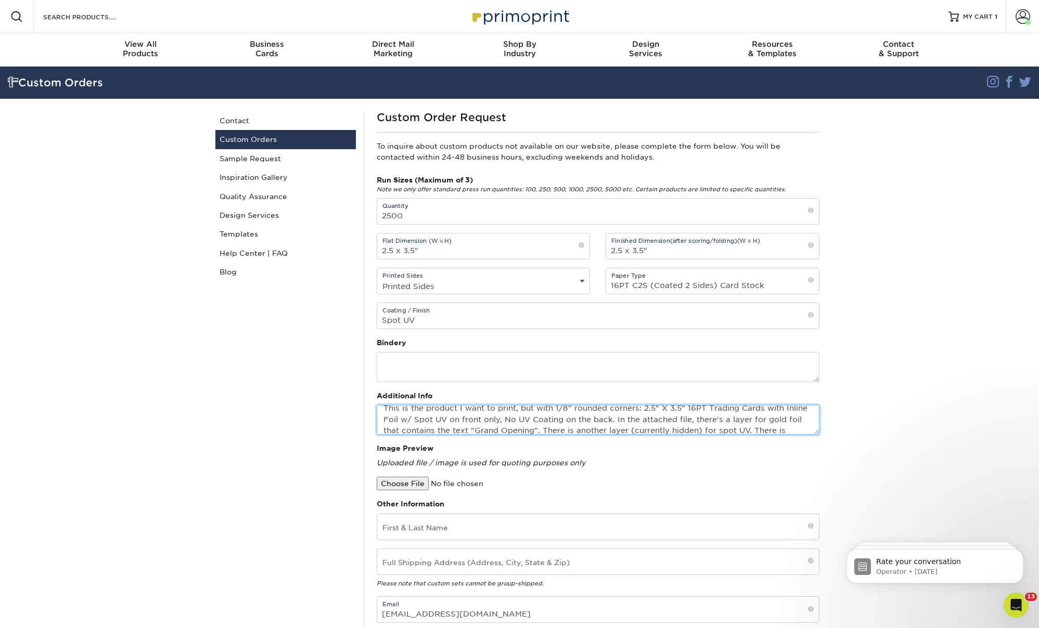
scroll to position [6, 0]
click at [820, 415] on div "Custom Order Request To inquire about custom products not available on our webs…" at bounding box center [598, 433] width 468 height 644
click at [792, 418] on textarea "This is the product I want to print, but with 1/8" rounded corners: 2.5" X 3.5"…" at bounding box center [598, 420] width 443 height 30
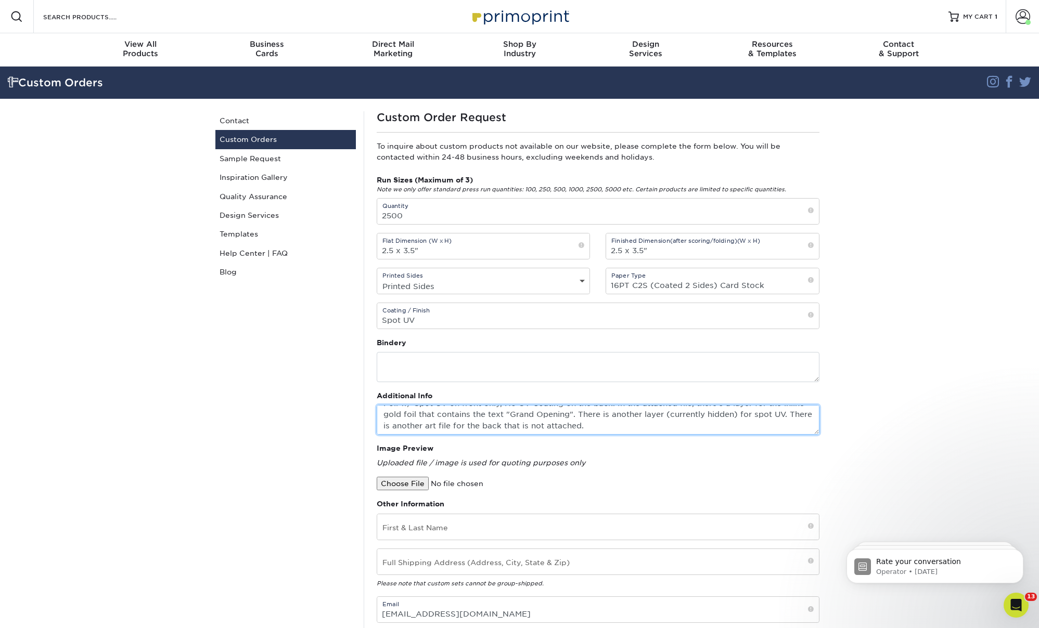
click at [640, 413] on textarea "This is the product I want to print, but with 1/8" rounded corners: 2.5" X 3.5"…" at bounding box center [598, 420] width 443 height 30
drag, startPoint x: 639, startPoint y: 413, endPoint x: 686, endPoint y: 399, distance: 48.7
click at [639, 413] on textarea "This is the product I want to print, but with 1/8" rounded corners: 2.5" X 3.5"…" at bounding box center [598, 420] width 443 height 30
click at [735, 428] on textarea "This is the product I want to print, but with 1/8" rounded corners: 2.5" X 3.5"…" at bounding box center [598, 420] width 443 height 30
click at [641, 429] on textarea "This is the product I want to print, but with 1/8" rounded corners: 2.5" X 3.5"…" at bounding box center [598, 420] width 443 height 30
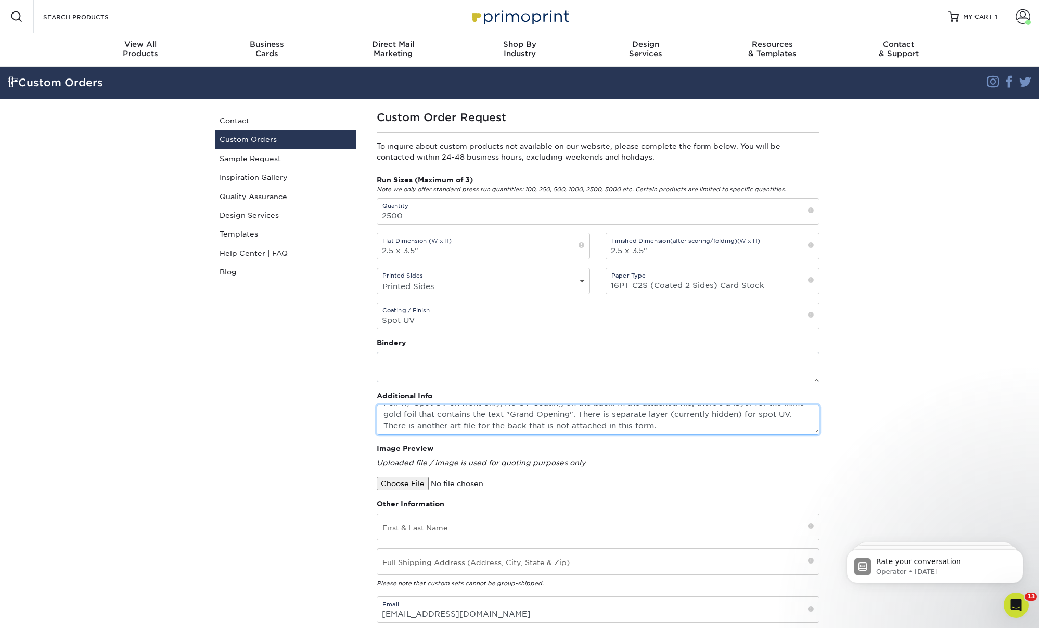
type textarea "This is the product I want to print, but with 1/8" rounded corners: 2.5" X 3.5"…"
click at [417, 483] on input "file" at bounding box center [465, 484] width 177 height 14
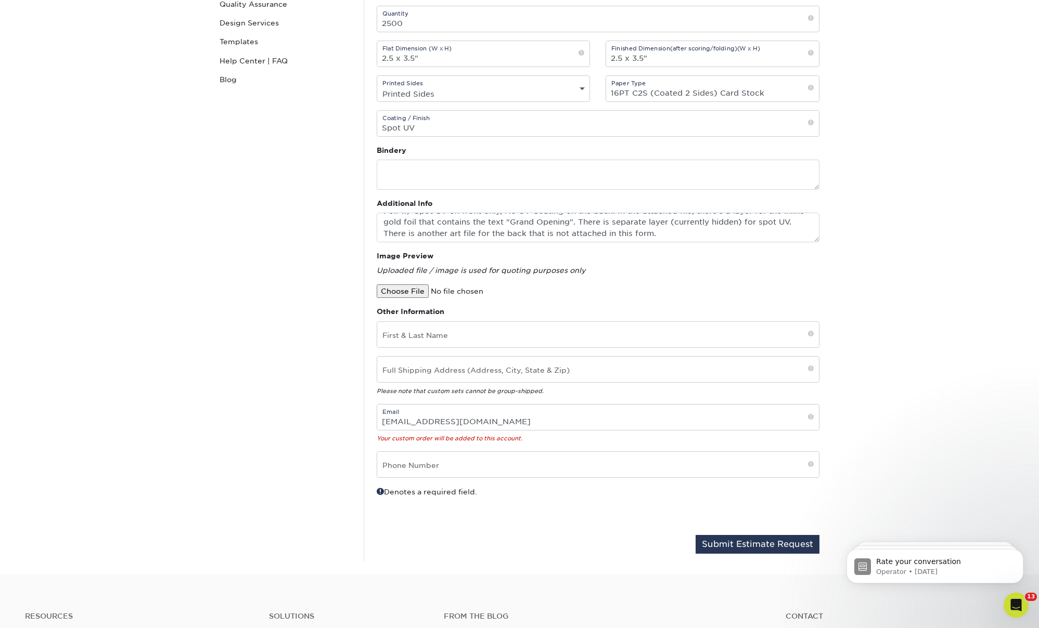
scroll to position [181, 0]
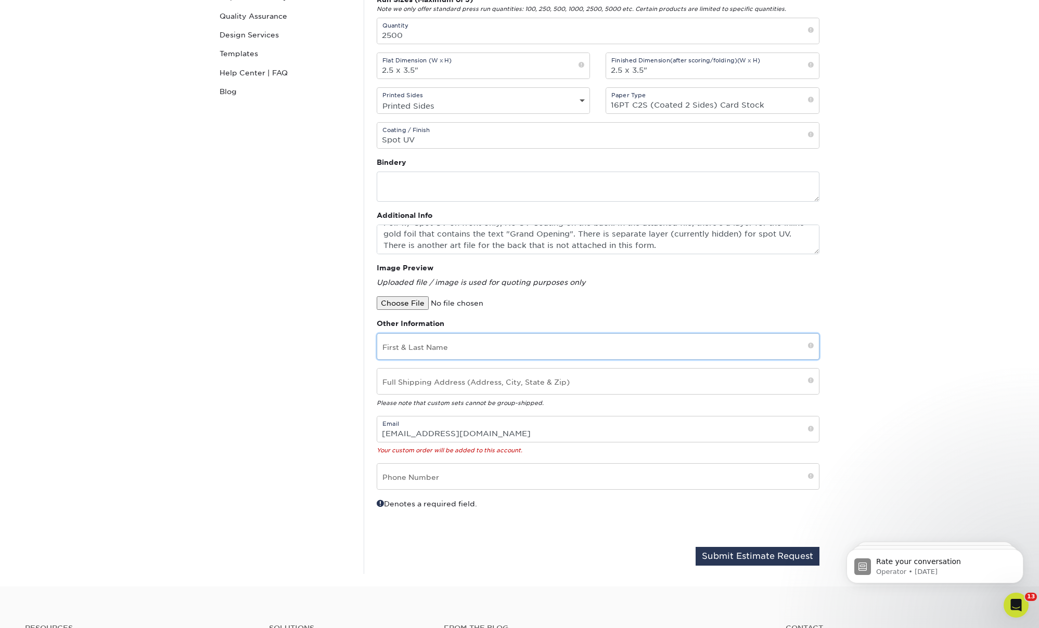
click at [492, 351] on input "text" at bounding box center [598, 346] width 442 height 25
type input "Brock Harrison"
click at [452, 380] on input "text" at bounding box center [598, 381] width 442 height 25
type input "413 W 14th St, #253, New York, NY 10014"
click at [498, 478] on input "text" at bounding box center [598, 476] width 442 height 25
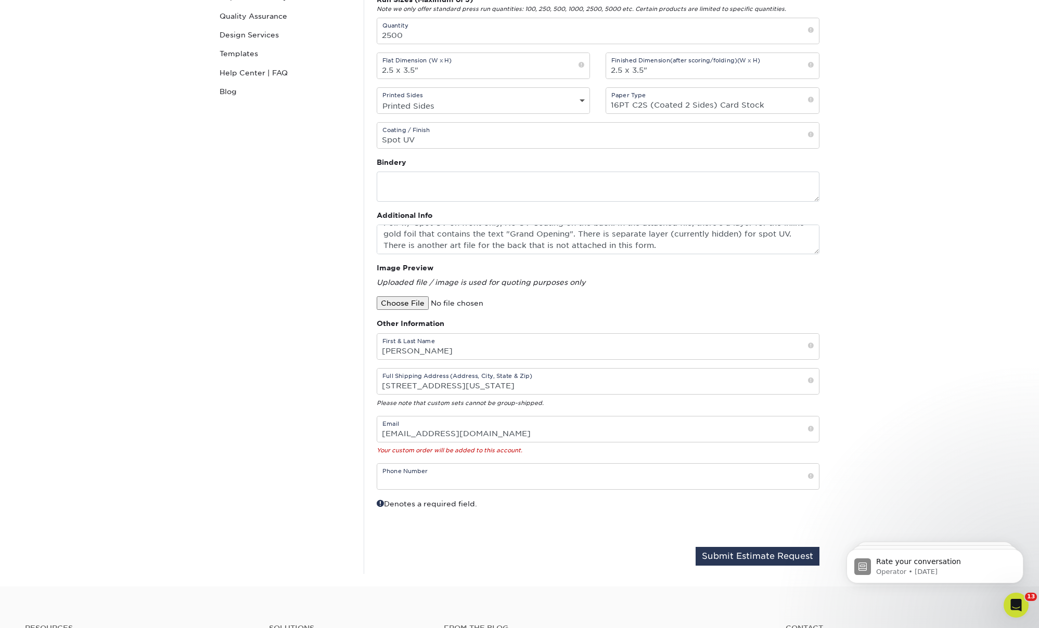
click at [906, 378] on section "Custom Orders Instagram Facebook Twitter Custom Orders Contact Custom Orders Sa…" at bounding box center [519, 236] width 1039 height 701
drag, startPoint x: 490, startPoint y: 478, endPoint x: 528, endPoint y: 471, distance: 39.1
click at [490, 478] on input "text" at bounding box center [598, 476] width 442 height 25
paste input "(646) 389-2206"
type input "(646) 389-2206"
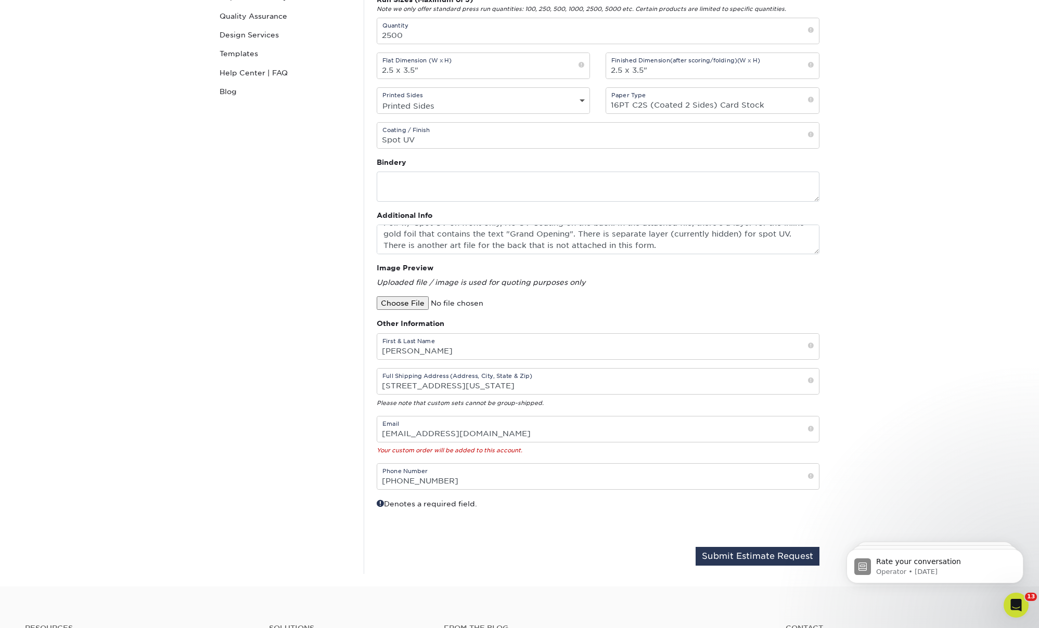
click at [906, 402] on section "Custom Orders Instagram Facebook Twitter Custom Orders Contact Custom Orders Sa…" at bounding box center [519, 236] width 1039 height 701
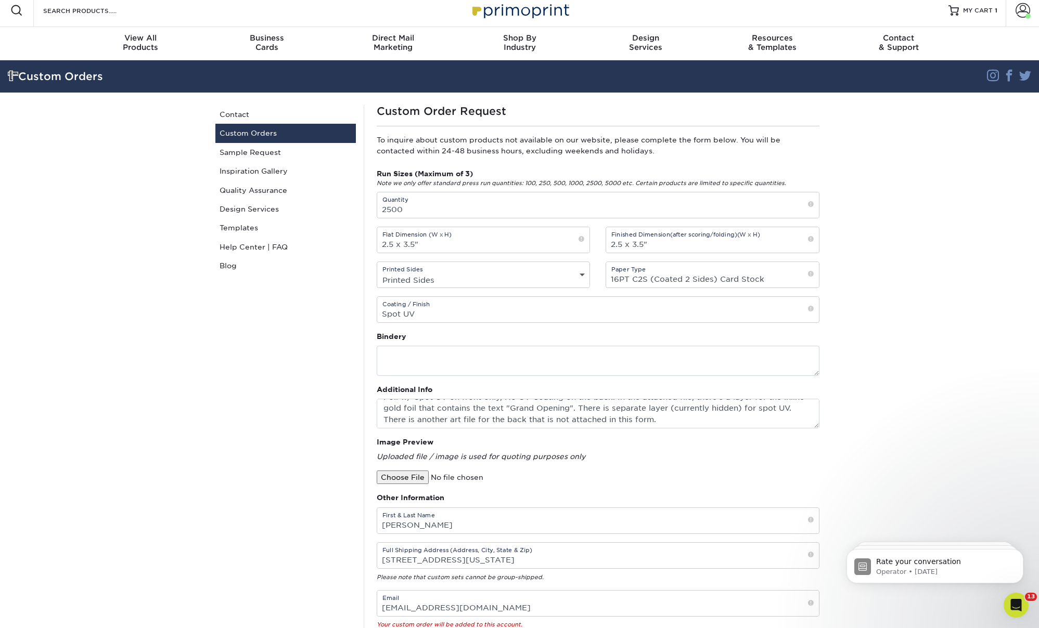
scroll to position [0, 0]
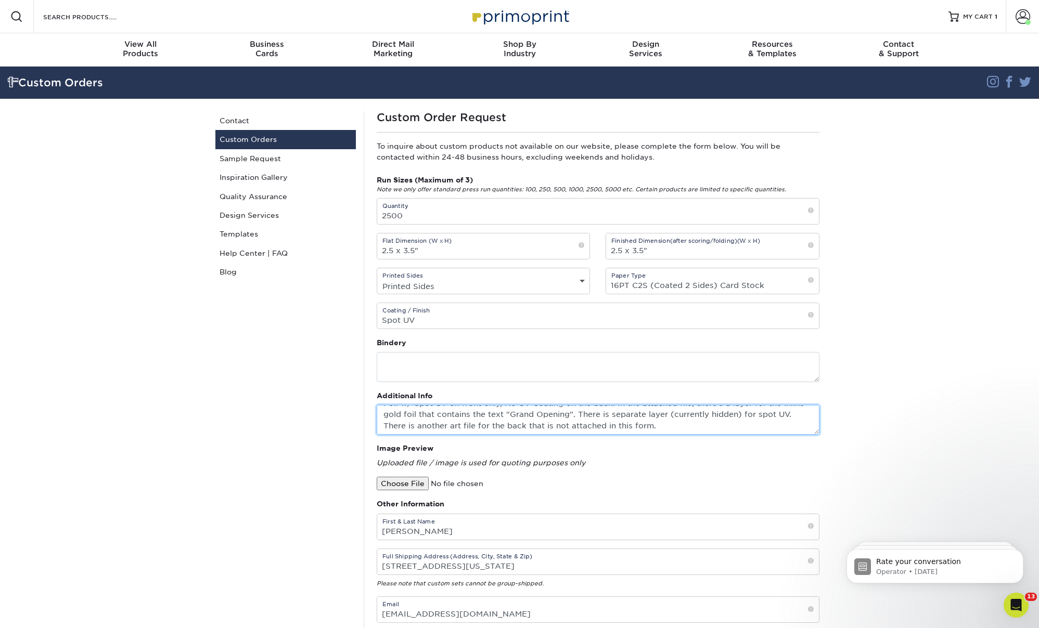
click at [727, 428] on textarea "This is the product I want to print, but with 1/8" rounded corners: 2.5" X 3.5"…" at bounding box center [598, 420] width 443 height 30
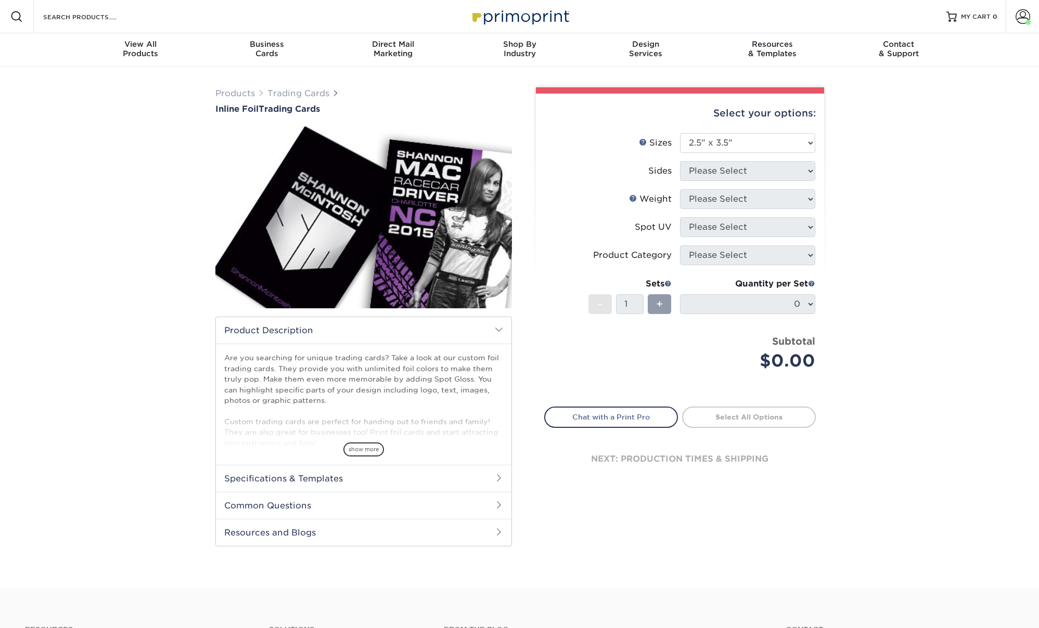
select select "2.50x3.50"
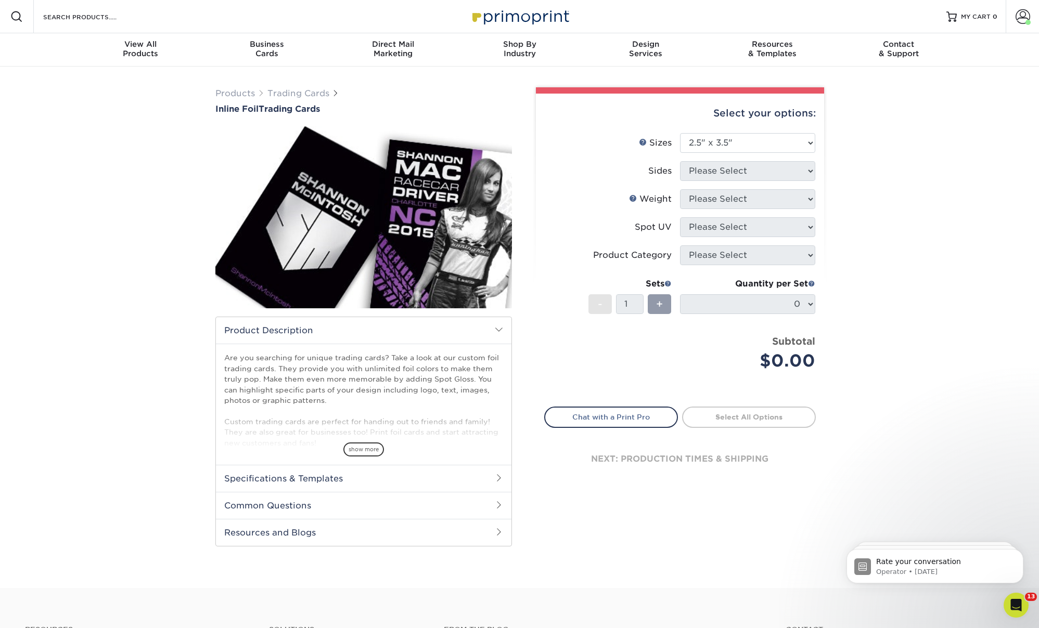
click at [467, 505] on h2 "Common Questions" at bounding box center [363, 505] width 295 height 27
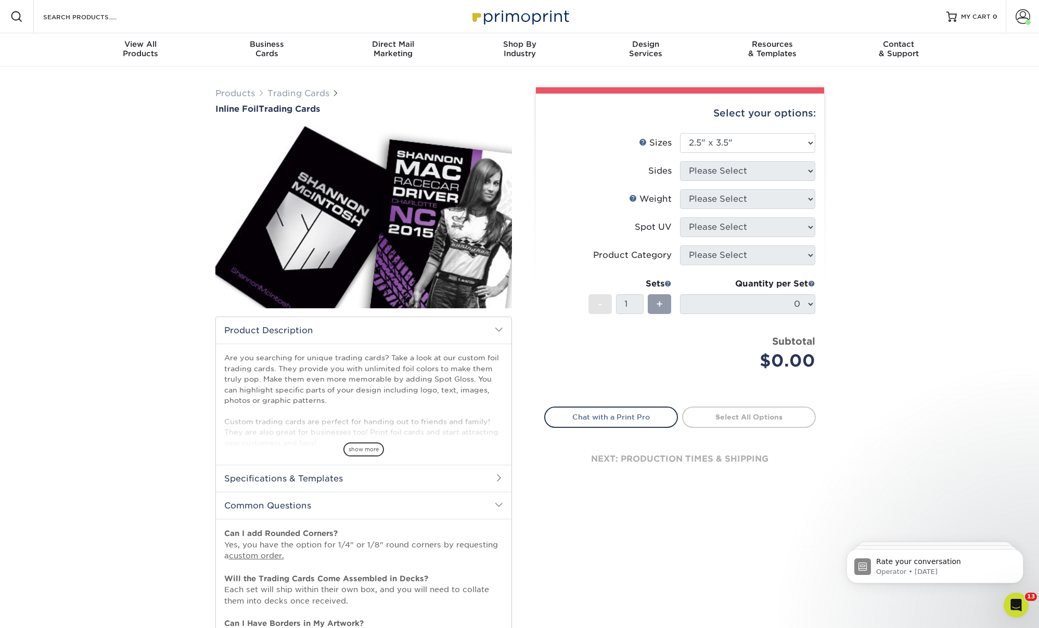
click at [257, 558] on link "custom order." at bounding box center [256, 555] width 55 height 9
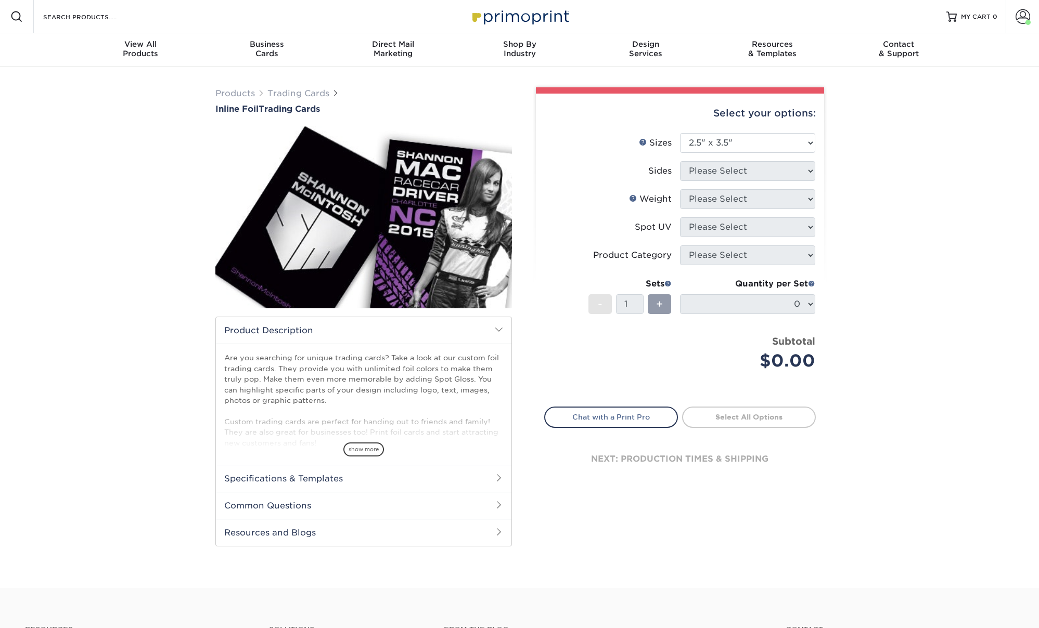
select select "2.50x3.50"
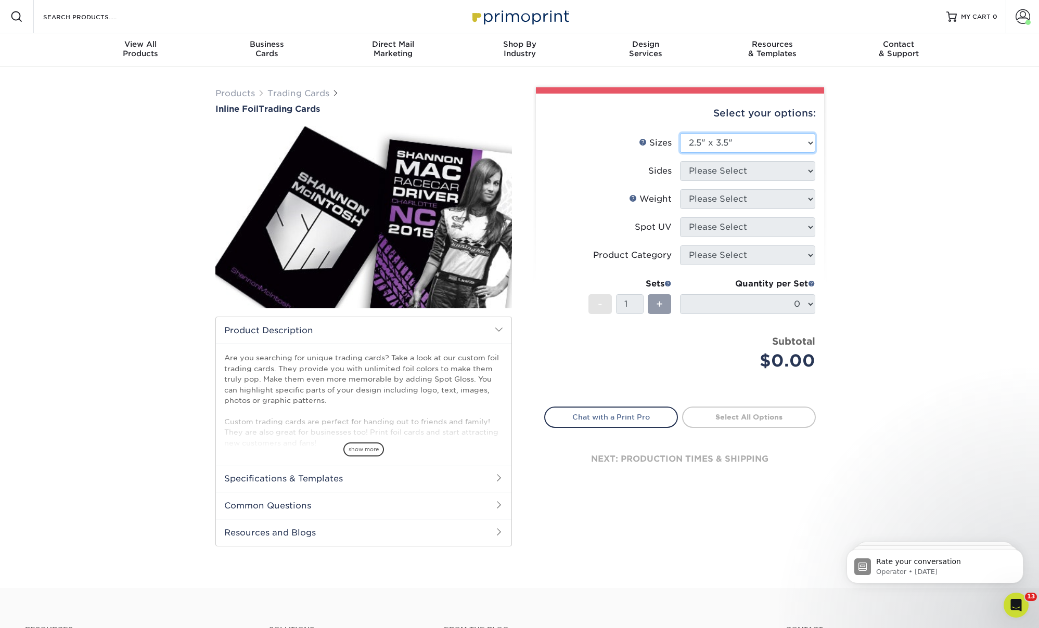
click at [802, 140] on select "Please Select 2.5" x 3.5"" at bounding box center [747, 143] width 135 height 20
drag, startPoint x: 924, startPoint y: 178, endPoint x: 957, endPoint y: 160, distance: 37.7
click at [925, 179] on div "Products Trading Cards Inline Foil Trading Cards show more Templates /" at bounding box center [519, 328] width 1039 height 522
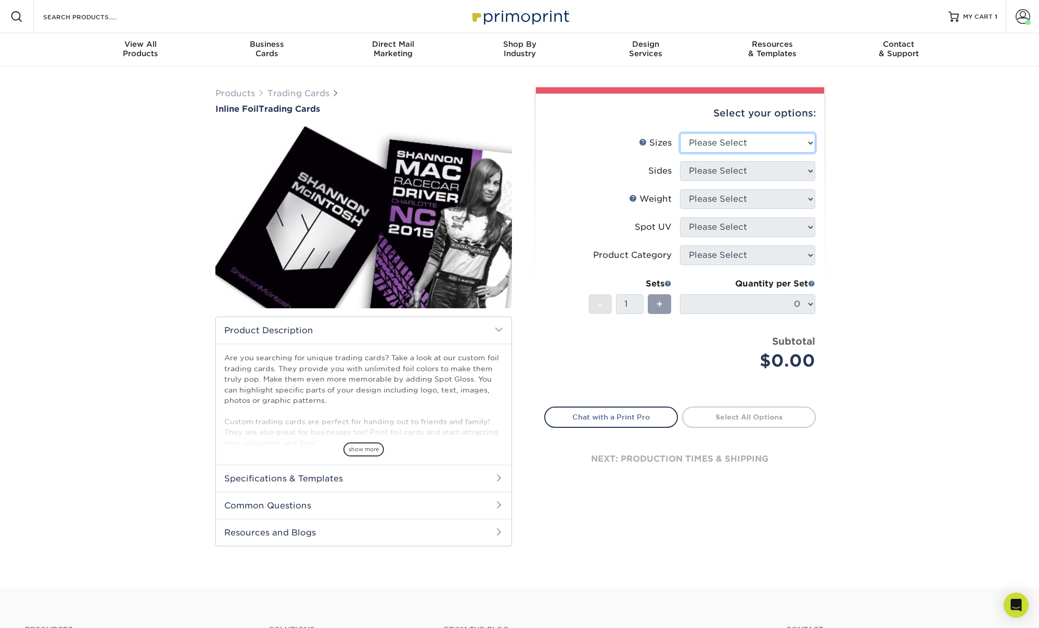
click at [783, 135] on select "Please Select 2.5" x 3.5"" at bounding box center [747, 143] width 135 height 20
click at [776, 143] on select "Please Select 2.5" x 3.5"" at bounding box center [747, 143] width 135 height 20
select select "2.50x3.50"
click at [781, 168] on select "Please Select Print Both Sides - Foil Back Only Print Both Sides - Foil Both Si…" at bounding box center [747, 171] width 135 height 20
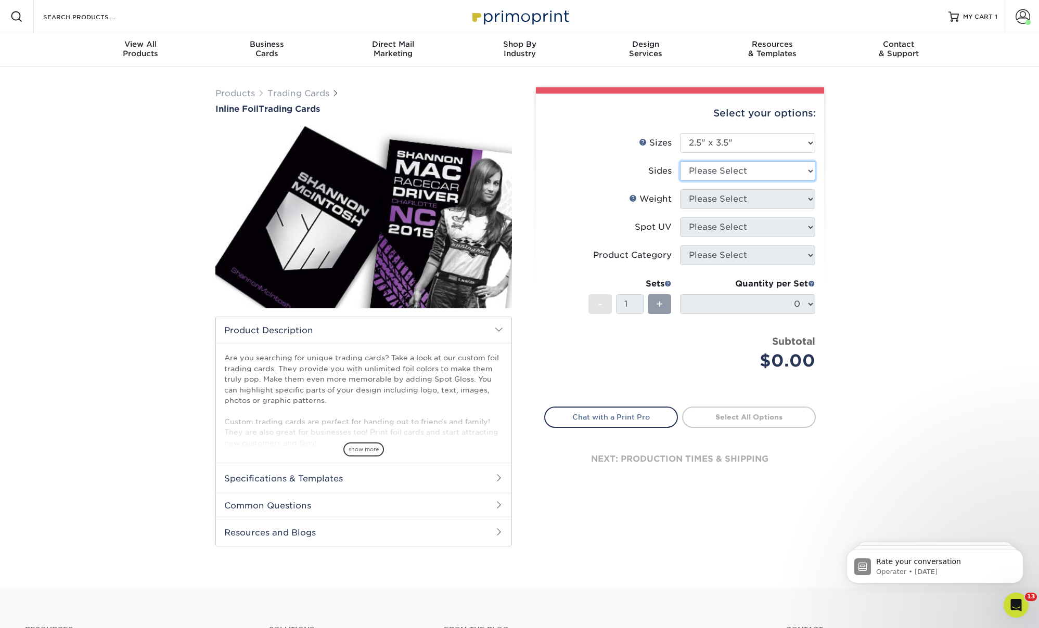
select select "e9e9dfb3-fba1-4d60-972c-fd9ca5904d33"
click at [797, 201] on select "Please Select 16PT" at bounding box center [747, 199] width 135 height 20
select select "16PT"
click at [355, 482] on h2 "Specifications & Templates" at bounding box center [363, 478] width 295 height 27
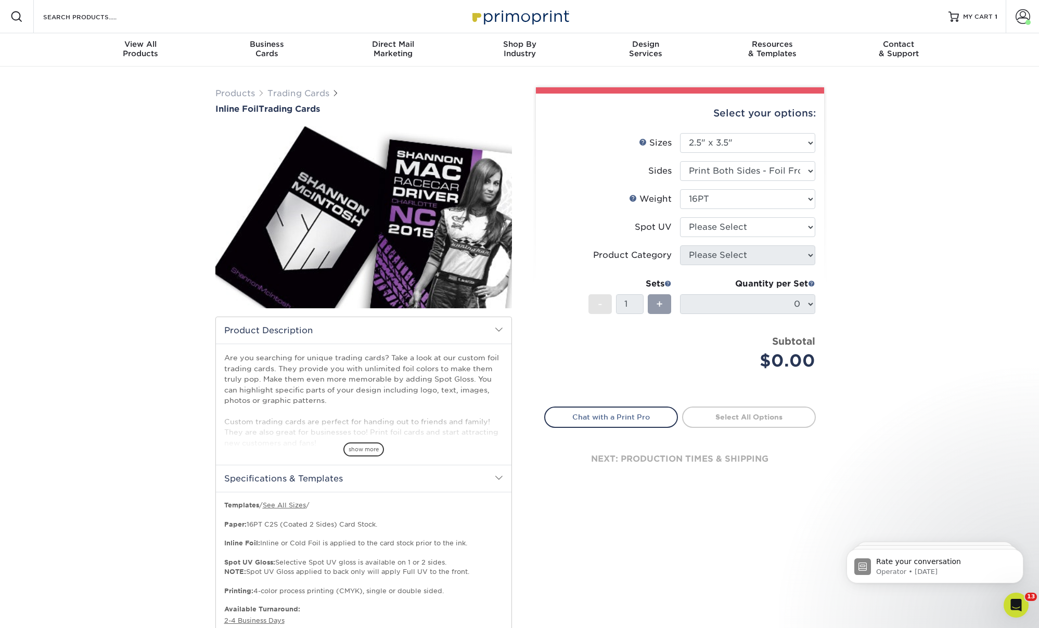
drag, startPoint x: 247, startPoint y: 525, endPoint x: 380, endPoint y: 528, distance: 132.7
click at [379, 526] on p "Templates / See All Sizes / Paper: 16PT C2S (Coated 2 Sides) Card Stock. Inline…" at bounding box center [363, 548] width 279 height 95
copy p "16PT C2S (Coated 2 Sides) Card Stock."
